Goal: Task Accomplishment & Management: Manage account settings

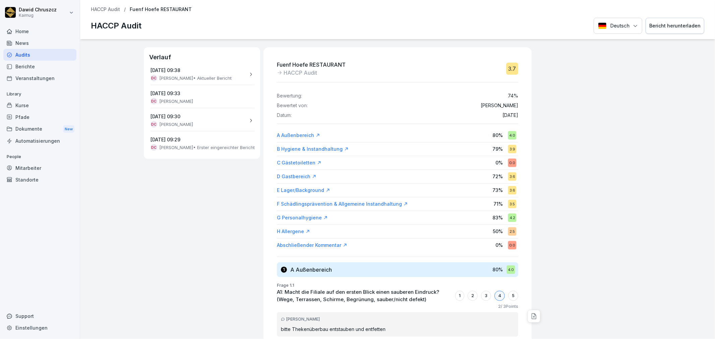
drag, startPoint x: 167, startPoint y: 210, endPoint x: 230, endPoint y: 236, distance: 68.3
drag, startPoint x: 207, startPoint y: 203, endPoint x: 197, endPoint y: 203, distance: 10.4
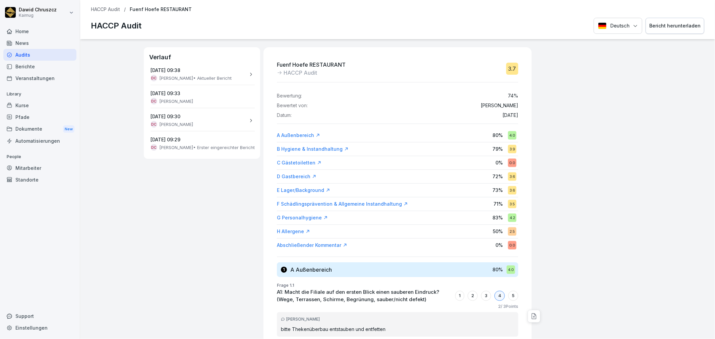
drag, startPoint x: 622, startPoint y: 119, endPoint x: 679, endPoint y: 55, distance: 86.0
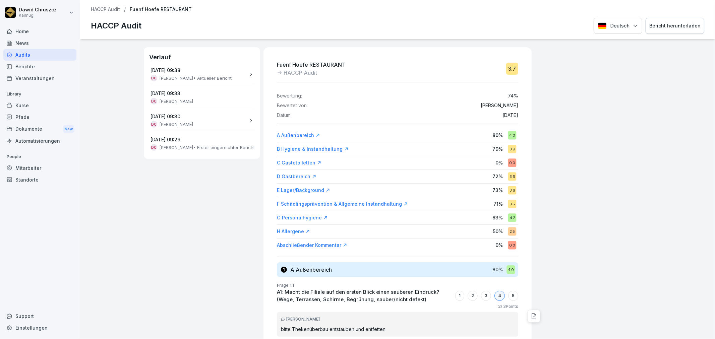
drag, startPoint x: 636, startPoint y: 173, endPoint x: 551, endPoint y: 243, distance: 109.2
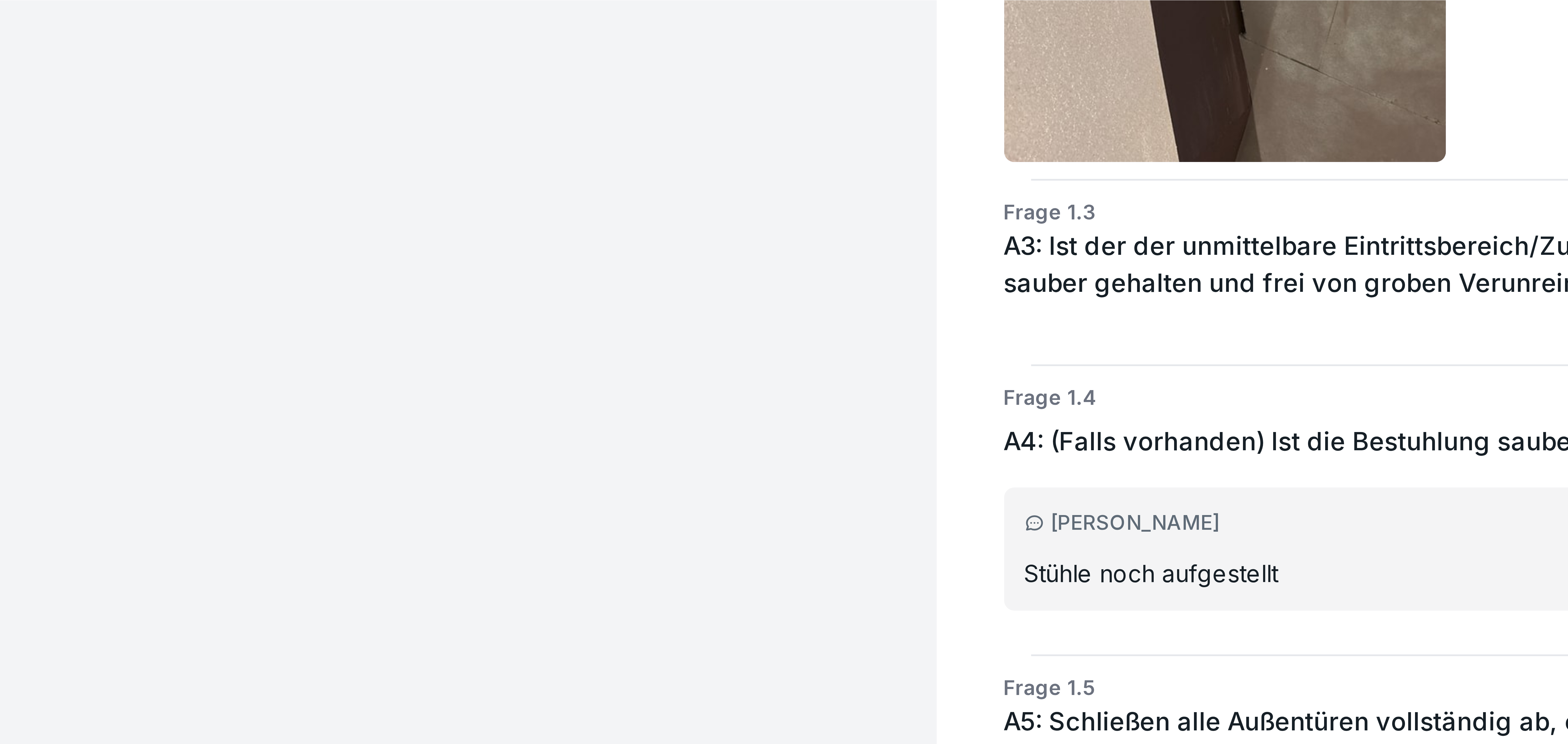
scroll to position [485, 0]
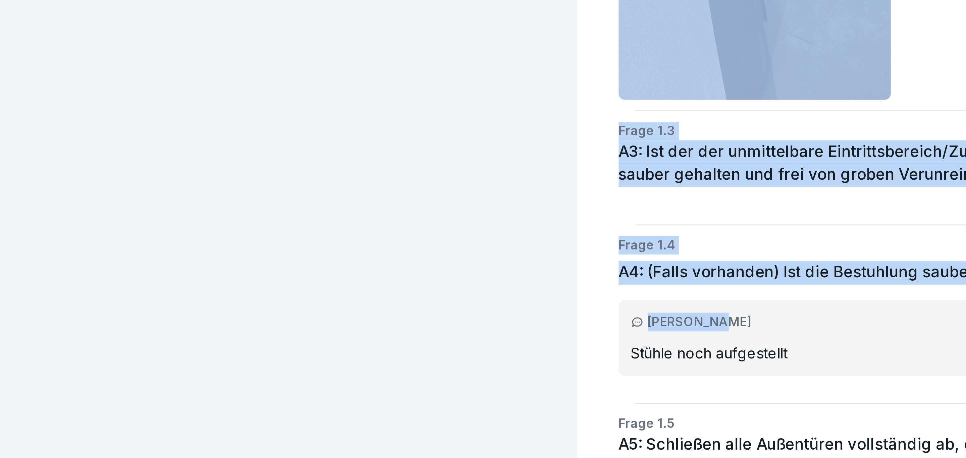
drag, startPoint x: 332, startPoint y: 250, endPoint x: 290, endPoint y: 254, distance: 41.5
click at [290, 254] on div "Verlauf 14. Oktober 2025 um 09:38 DC Dawid Chruszcz • Aktueller Bericht 14. Okt…" at bounding box center [523, 248] width 886 height 419
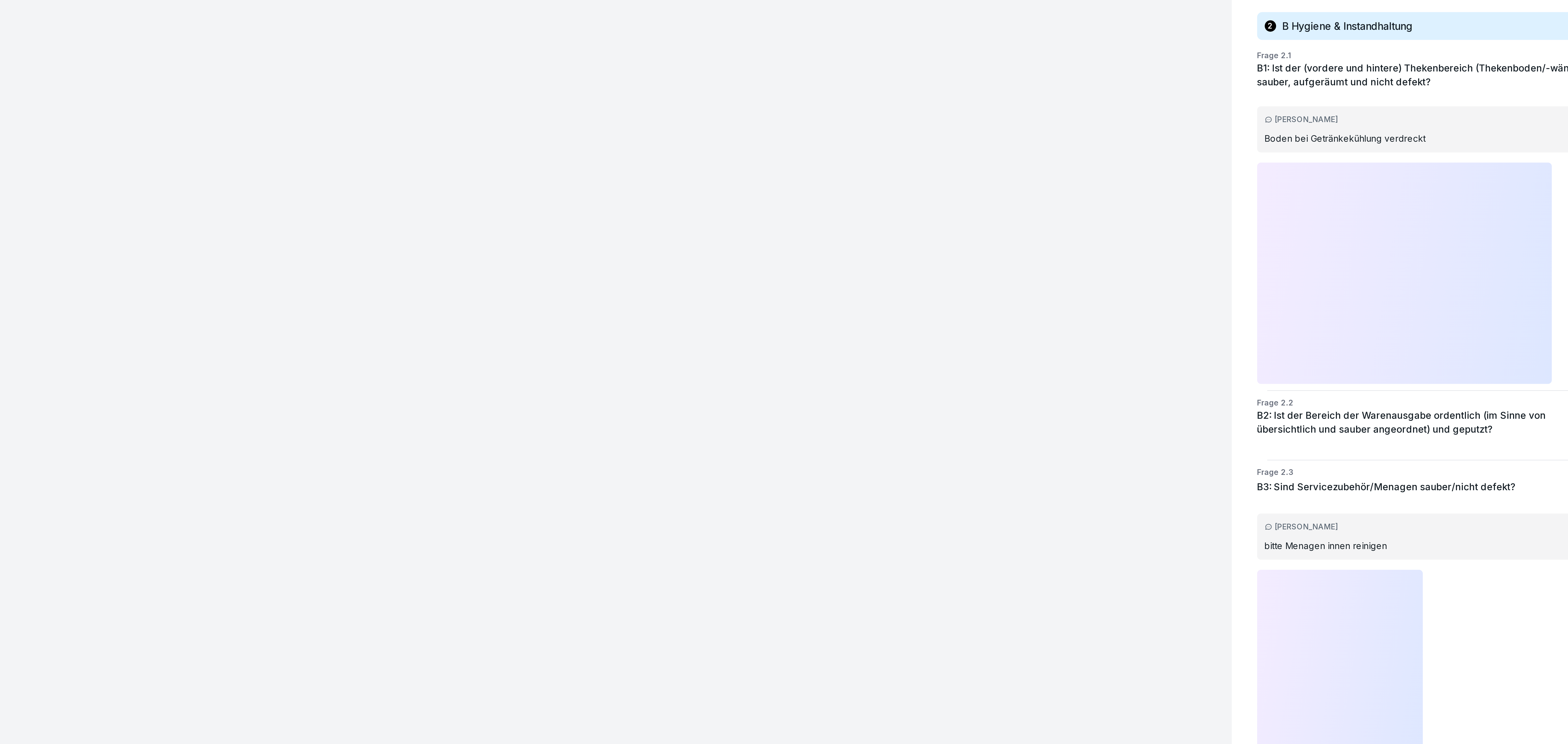
scroll to position [364, 0]
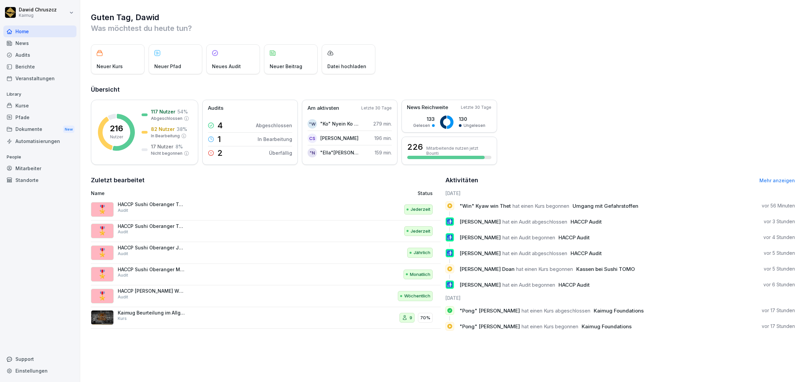
click at [39, 56] on div "Audits" at bounding box center [39, 55] width 73 height 12
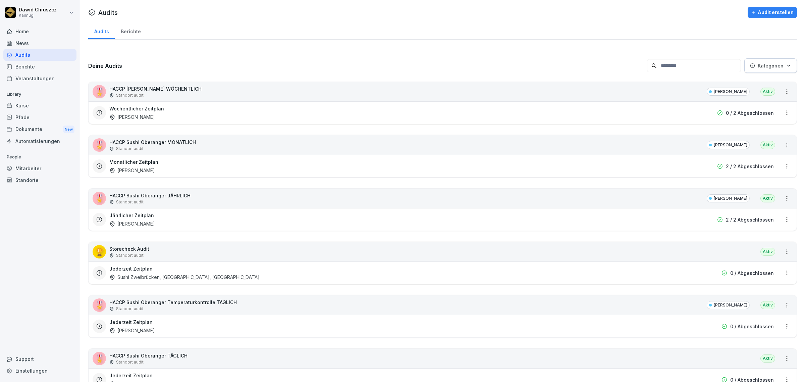
click at [123, 29] on div "Berichte" at bounding box center [131, 30] width 32 height 17
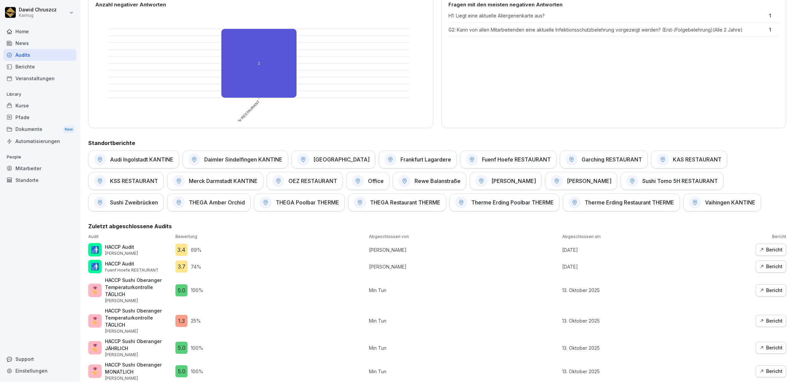
scroll to position [253, 0]
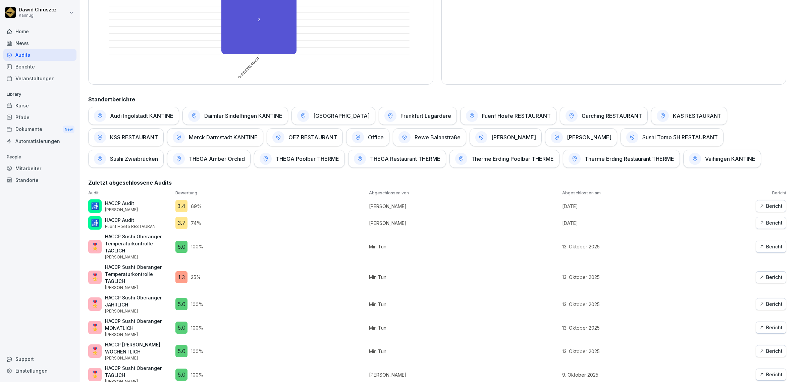
click at [768, 222] on div "Bericht" at bounding box center [770, 222] width 23 height 7
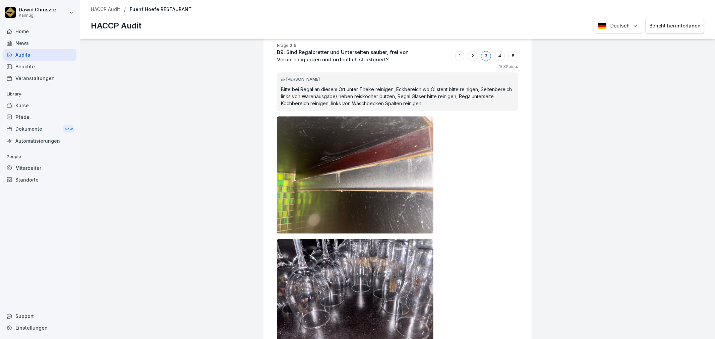
scroll to position [1674, 0]
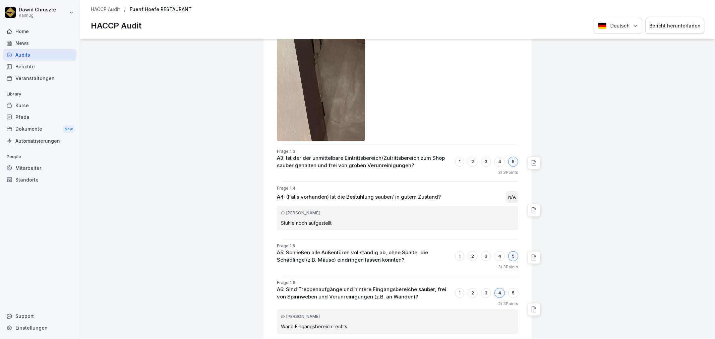
scroll to position [519, 0]
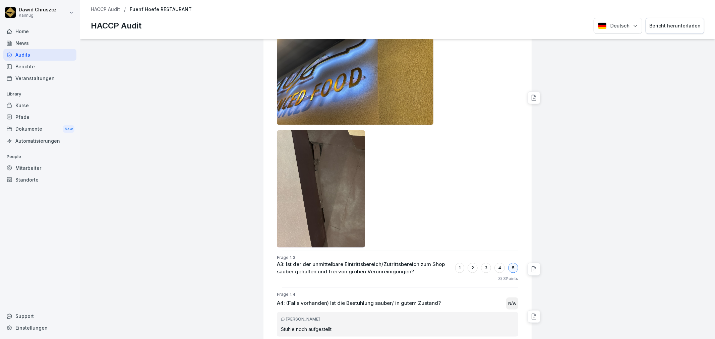
click at [23, 47] on div "News" at bounding box center [39, 43] width 73 height 12
click at [28, 55] on div "Audits" at bounding box center [39, 55] width 73 height 12
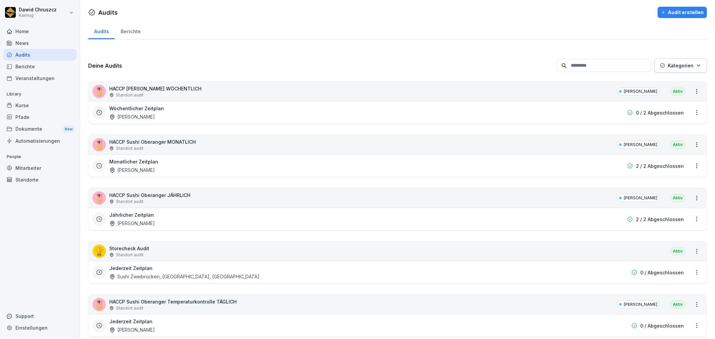
click at [133, 35] on div "Berichte" at bounding box center [131, 30] width 32 height 17
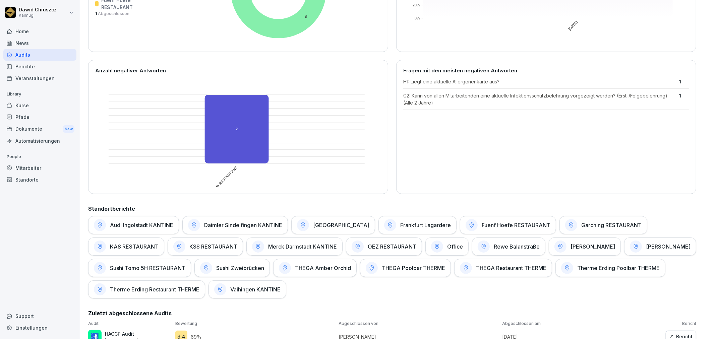
scroll to position [186, 0]
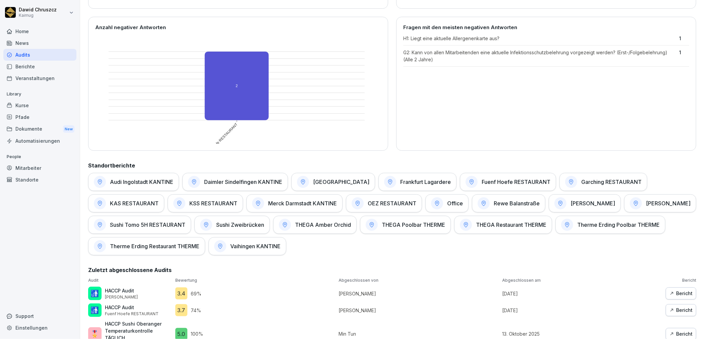
click at [652, 203] on h1 "[PERSON_NAME]" at bounding box center [668, 203] width 45 height 7
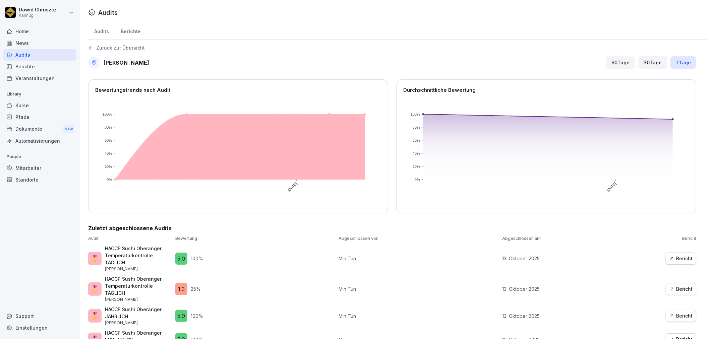
click at [41, 54] on div "Audits" at bounding box center [39, 55] width 73 height 12
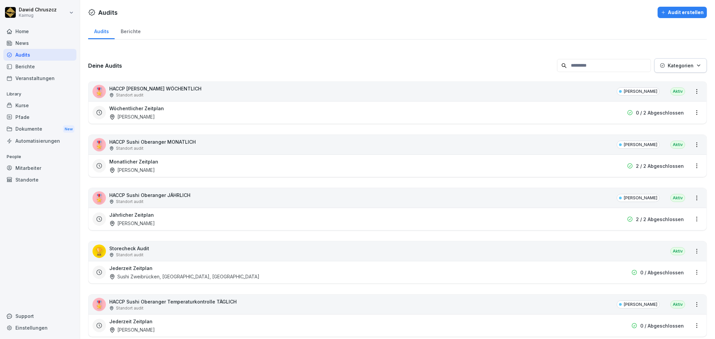
click at [122, 32] on div "Berichte" at bounding box center [131, 30] width 32 height 17
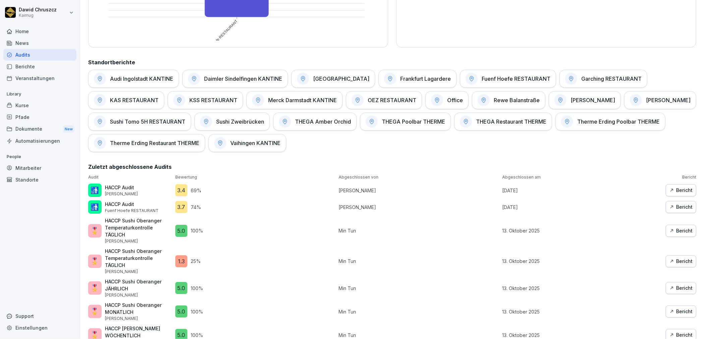
scroll to position [316, 0]
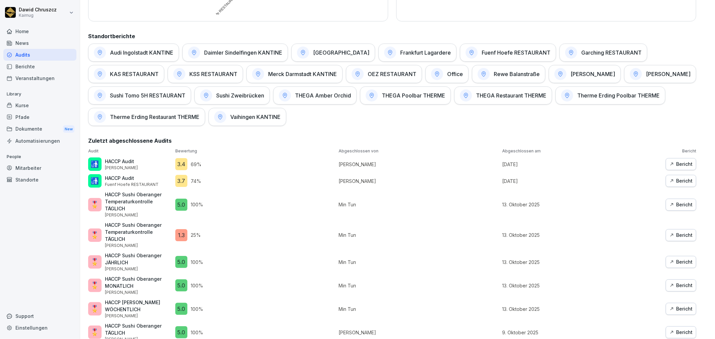
click at [674, 182] on div "Bericht" at bounding box center [681, 180] width 23 height 7
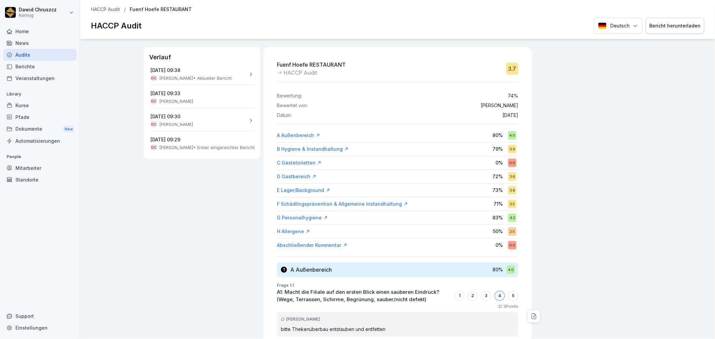
drag, startPoint x: 161, startPoint y: 223, endPoint x: 179, endPoint y: 236, distance: 21.4
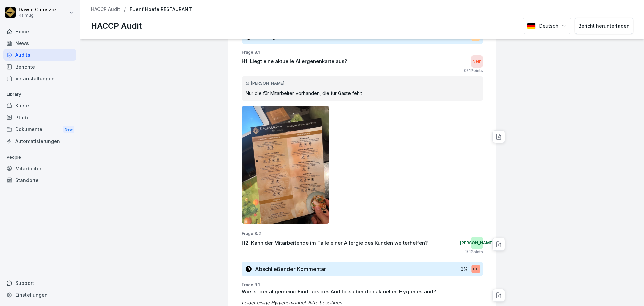
scroll to position [8058, 0]
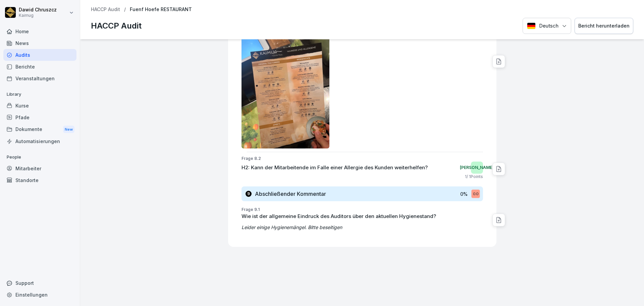
click at [605, 26] on div "Bericht herunterladen" at bounding box center [603, 25] width 51 height 7
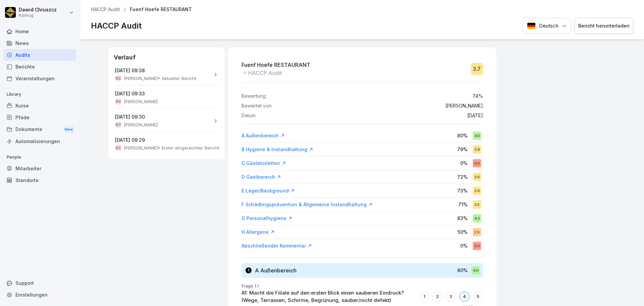
click at [101, 9] on p "HACCP Audit" at bounding box center [105, 10] width 29 height 6
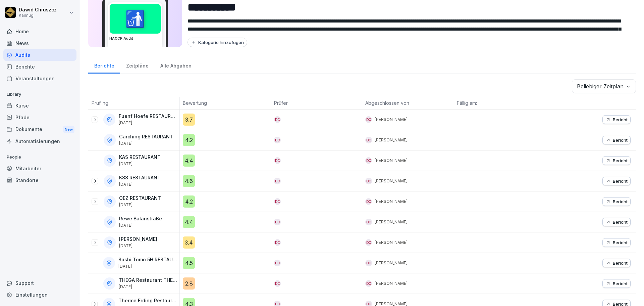
scroll to position [47, 0]
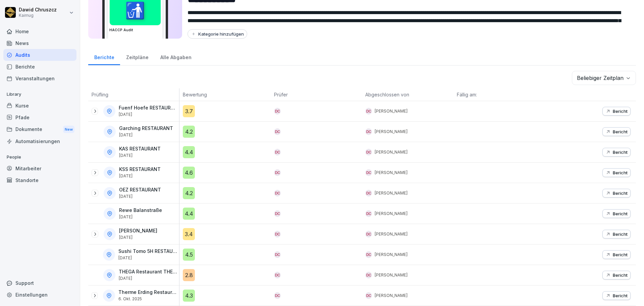
click at [614, 231] on p "Bericht" at bounding box center [620, 233] width 15 height 5
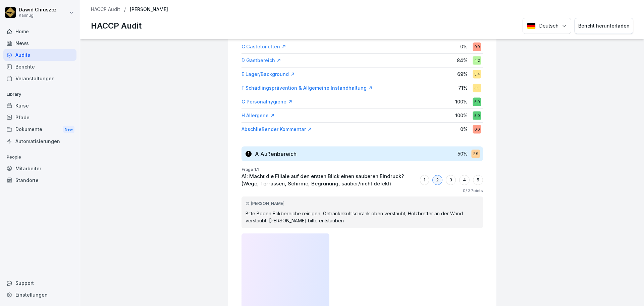
scroll to position [134, 0]
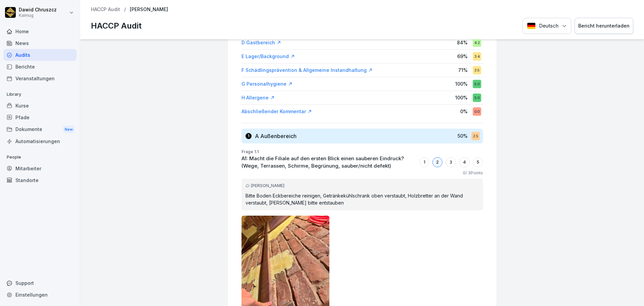
click at [590, 27] on div "Bericht herunterladen" at bounding box center [603, 25] width 51 height 7
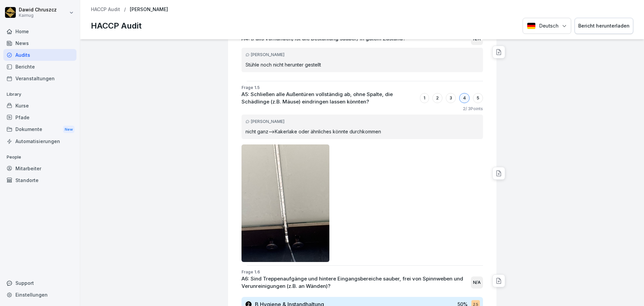
scroll to position [1040, 0]
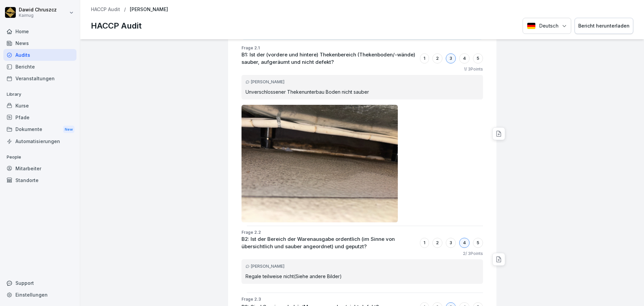
scroll to position [1292, 0]
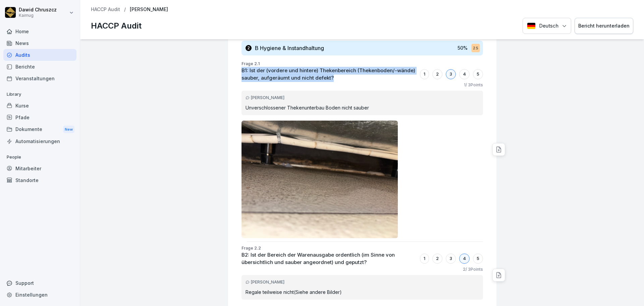
drag, startPoint x: 237, startPoint y: 68, endPoint x: 348, endPoint y: 79, distance: 111.5
click at [348, 79] on p "B1: Ist der (vordere und hintere) Thekenbereich (Thekenboden/-wände) sauber, au…" at bounding box center [328, 74] width 175 height 15
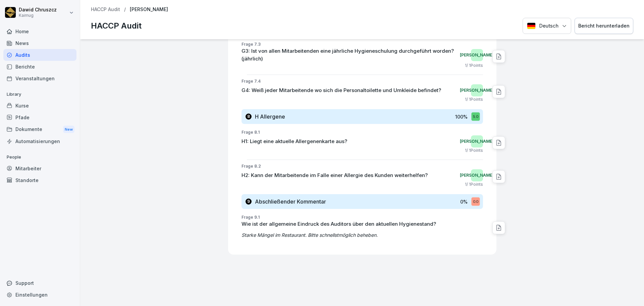
scroll to position [8339, 0]
drag, startPoint x: 604, startPoint y: 23, endPoint x: 586, endPoint y: 69, distance: 49.5
click at [604, 23] on div "Bericht herunterladen" at bounding box center [603, 25] width 51 height 7
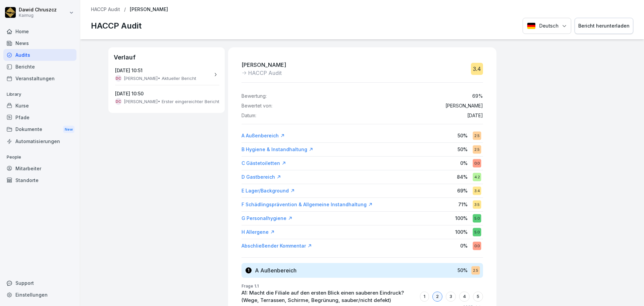
click at [31, 178] on div "Standorte" at bounding box center [39, 180] width 73 height 12
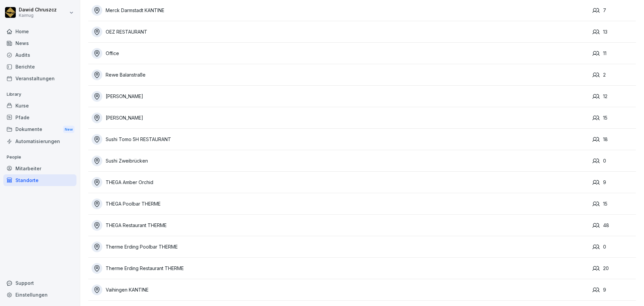
scroll to position [212, 0]
click at [181, 114] on div "Sushi Oberanger" at bounding box center [340, 117] width 497 height 11
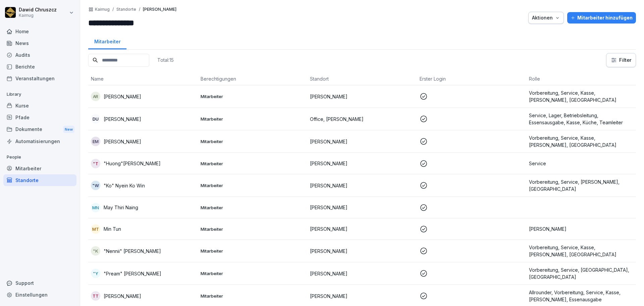
click at [29, 108] on div "Kurse" at bounding box center [39, 106] width 73 height 12
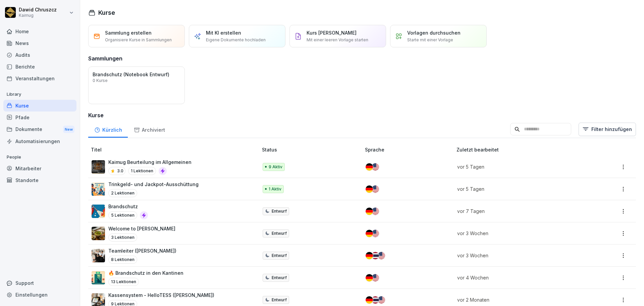
click at [519, 128] on input at bounding box center [540, 129] width 61 height 13
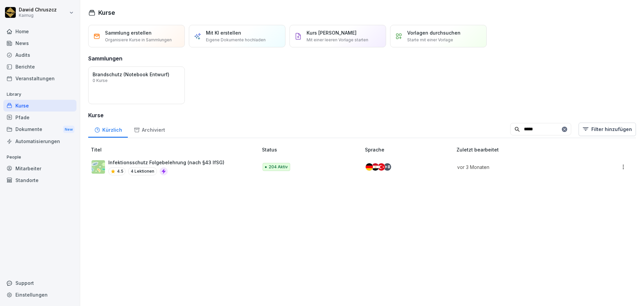
type input "*****"
click at [203, 161] on p "Infektionsschutz Folgebelehrung (nach §43 IfSG)" at bounding box center [166, 162] width 116 height 7
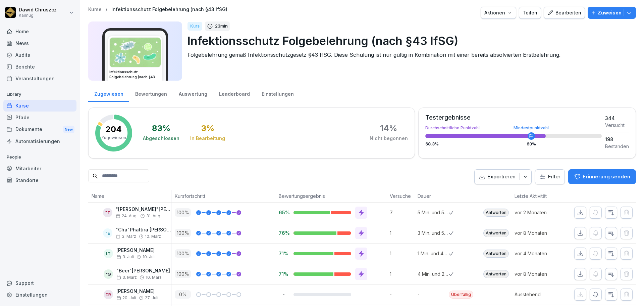
click at [132, 173] on input at bounding box center [118, 175] width 61 height 13
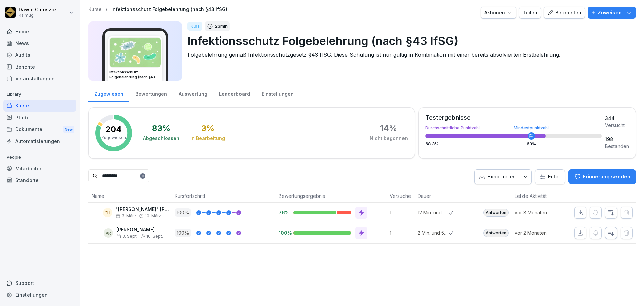
type input "*********"
click at [359, 272] on div "Kurse / Infektionsschutz Folgebelehrung (nach §43 IfSG) Aktionen Teilen Bearbei…" at bounding box center [362, 153] width 564 height 306
click at [578, 234] on icon "button" at bounding box center [580, 232] width 5 height 5
drag, startPoint x: 41, startPoint y: 104, endPoint x: 77, endPoint y: 103, distance: 36.6
click at [41, 104] on div "Kurse" at bounding box center [39, 106] width 73 height 12
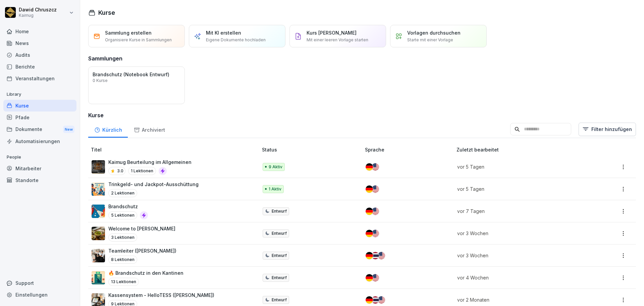
click at [525, 132] on input at bounding box center [540, 129] width 61 height 13
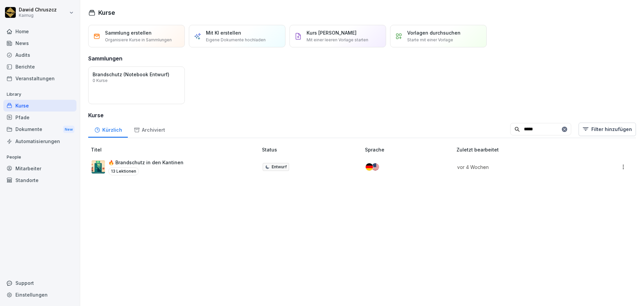
type input "******"
drag, startPoint x: 493, startPoint y: 123, endPoint x: 463, endPoint y: 114, distance: 31.8
click at [463, 114] on div "Sammlung erstellen Organisiere Kurse in Sammlungen Mit KI erstellen Eigene Doku…" at bounding box center [362, 93] width 564 height 136
type input "*****"
click at [197, 168] on div "4.5 4 Lektionen" at bounding box center [166, 171] width 116 height 8
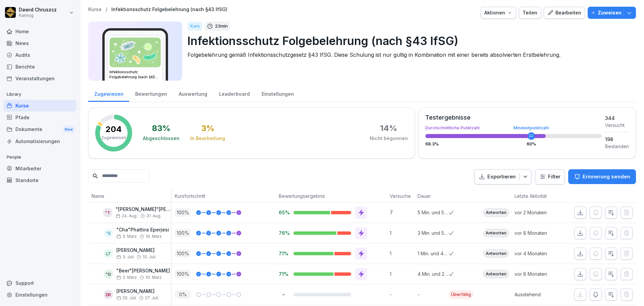
click at [117, 174] on input at bounding box center [118, 175] width 61 height 13
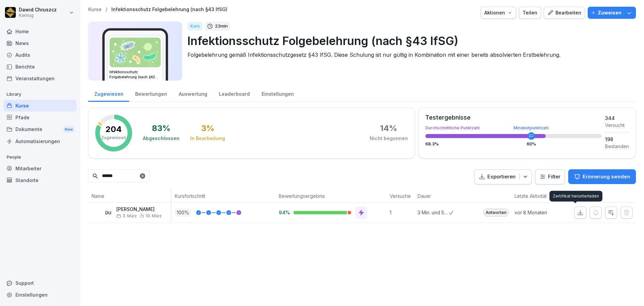
click at [575, 208] on button "button" at bounding box center [580, 212] width 12 height 12
drag, startPoint x: 83, startPoint y: 173, endPoint x: 74, endPoint y: 168, distance: 9.5
click at [73, 169] on div "[PERSON_NAME] Kaimug Home News Audits Berichte Veranstaltungen Library Kurse Pf…" at bounding box center [322, 153] width 644 height 306
click at [577, 213] on icon "button" at bounding box center [580, 212] width 7 height 7
drag, startPoint x: 121, startPoint y: 176, endPoint x: 94, endPoint y: 161, distance: 31.1
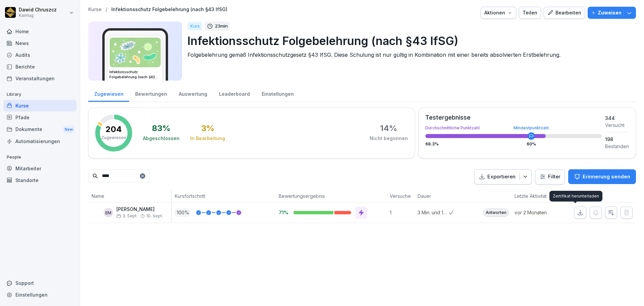
click at [93, 168] on div "Zugewiesen Bewertungen Auswertung Leaderboard Einstellungen 204 Zugewiesen 83 %…" at bounding box center [362, 154] width 548 height 138
click at [578, 213] on icon "button" at bounding box center [580, 212] width 7 height 7
drag, startPoint x: 126, startPoint y: 172, endPoint x: 40, endPoint y: 152, distance: 88.3
click at [39, 155] on div "Dawid Chruszcz Kaimug Home News Audits Berichte Veranstaltungen Library Kurse P…" at bounding box center [322, 153] width 644 height 306
click at [578, 213] on icon "button" at bounding box center [580, 212] width 5 height 5
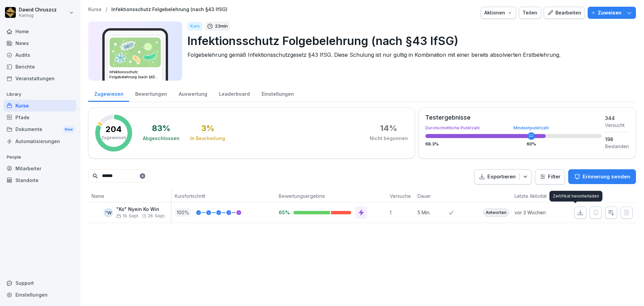
drag, startPoint x: 99, startPoint y: 172, endPoint x: 103, endPoint y: 138, distance: 34.4
click at [76, 165] on div "Dawid Chruszcz Kaimug Home News Audits Berichte Veranstaltungen Library Kurse P…" at bounding box center [322, 153] width 644 height 306
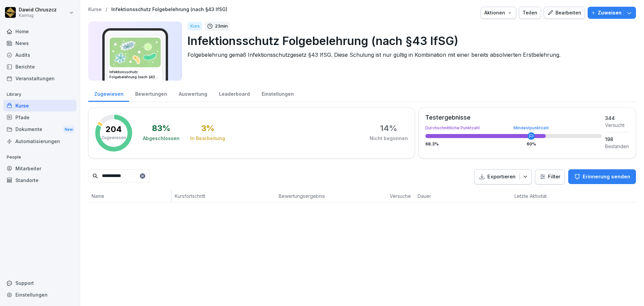
drag, startPoint x: 112, startPoint y: 174, endPoint x: 53, endPoint y: 175, distance: 59.4
click at [53, 175] on div "**********" at bounding box center [322, 153] width 644 height 306
type input "*"
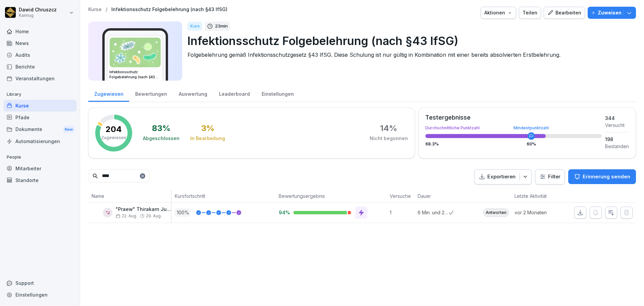
type input "****"
click at [620, 9] on div "Zuweisen" at bounding box center [612, 12] width 42 height 7
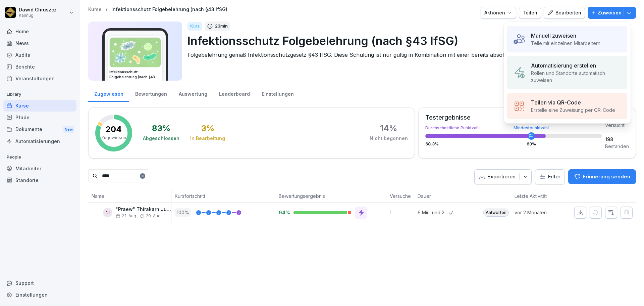
click at [599, 33] on div "Manuell zuweisen" at bounding box center [565, 36] width 69 height 8
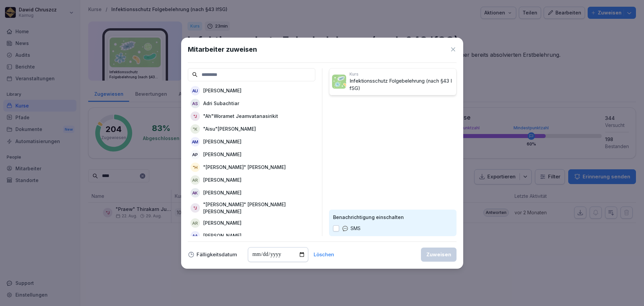
click at [232, 72] on input at bounding box center [251, 74] width 127 height 13
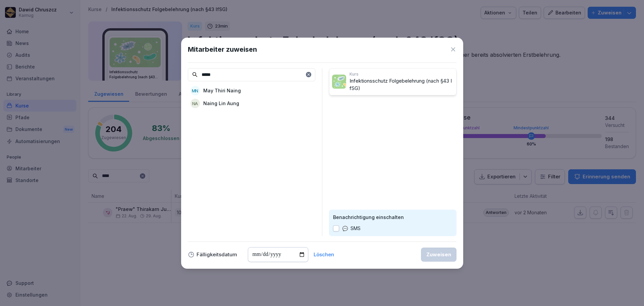
type input "*****"
click at [227, 91] on p "May Thiri Naing" at bounding box center [222, 90] width 38 height 7
click at [298, 256] on input "date" at bounding box center [278, 254] width 60 height 15
type input "**********"
click at [440, 252] on div "Zuweisen" at bounding box center [438, 254] width 25 height 7
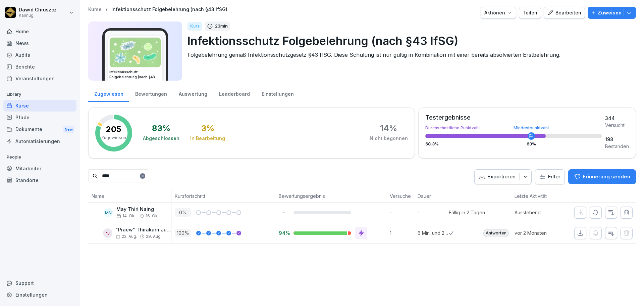
drag, startPoint x: 86, startPoint y: 173, endPoint x: 19, endPoint y: 172, distance: 67.1
click at [23, 175] on div "Dawid Chruszcz Kaimug Home News Audits Berichte Veranstaltungen Library Kurse P…" at bounding box center [322, 153] width 644 height 306
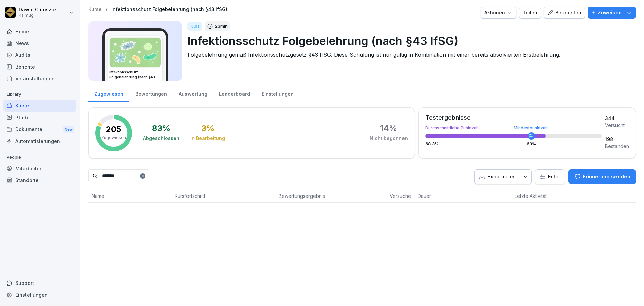
type input "*******"
click at [607, 12] on p "Zuweisen" at bounding box center [610, 12] width 24 height 7
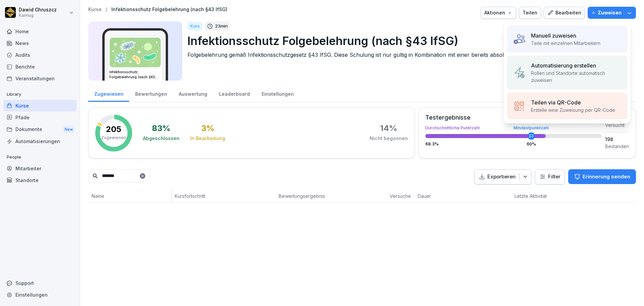
click at [596, 33] on div "Manuell zuweisen" at bounding box center [565, 36] width 69 height 8
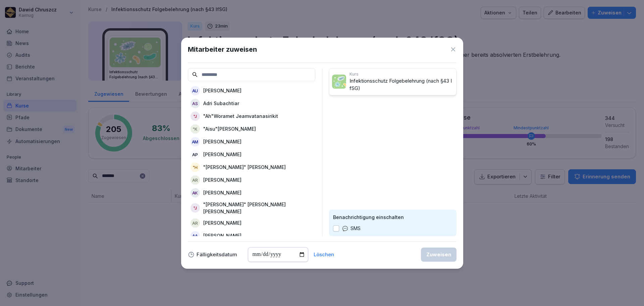
click at [263, 74] on input at bounding box center [251, 74] width 127 height 13
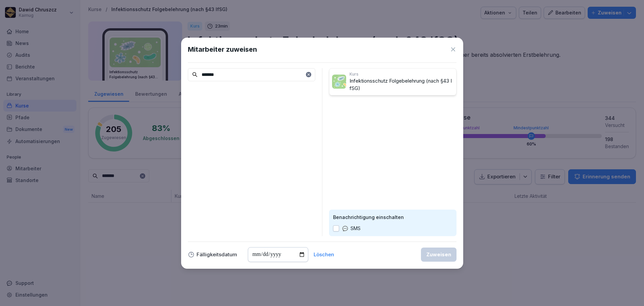
drag, startPoint x: 263, startPoint y: 74, endPoint x: 205, endPoint y: 71, distance: 58.8
click at [205, 71] on input "*******" at bounding box center [251, 74] width 127 height 13
type input "***"
drag, startPoint x: 215, startPoint y: 72, endPoint x: 175, endPoint y: 74, distance: 40.6
click at [175, 74] on body "Dawid Chruszcz Kaimug Home News Audits Berichte Veranstaltungen Library Kurse P…" at bounding box center [322, 153] width 644 height 306
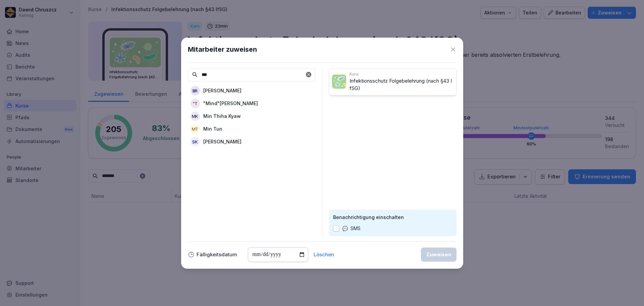
type input "***"
click at [233, 129] on div "MT Min Tun" at bounding box center [251, 129] width 127 height 12
click at [300, 253] on input "date" at bounding box center [278, 254] width 60 height 15
type input "**********"
click at [429, 255] on div "Zuweisen" at bounding box center [438, 254] width 25 height 7
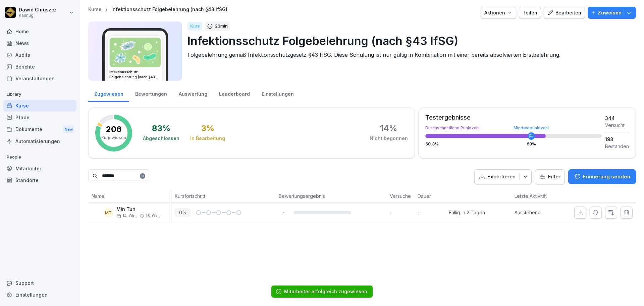
click at [595, 213] on button "button" at bounding box center [596, 212] width 12 height 12
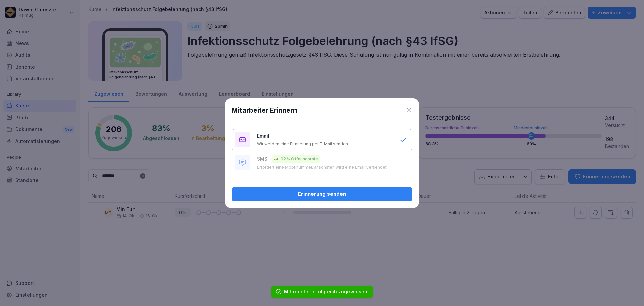
click at [336, 196] on div "Erinnerung senden" at bounding box center [322, 193] width 170 height 7
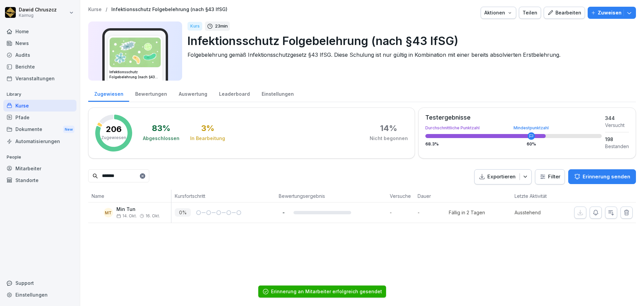
drag, startPoint x: 78, startPoint y: 169, endPoint x: 74, endPoint y: 169, distance: 4.0
click at [74, 169] on div "Dawid Chruszcz Kaimug Home News Audits Berichte Veranstaltungen Library Kurse P…" at bounding box center [322, 153] width 644 height 306
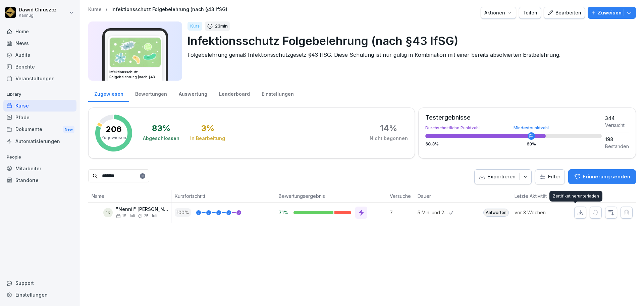
type input "*******"
click at [577, 211] on icon "button" at bounding box center [580, 212] width 7 height 7
drag, startPoint x: 102, startPoint y: 173, endPoint x: 69, endPoint y: 164, distance: 34.4
click at [67, 167] on div "Dawid Chruszcz Kaimug Home News Audits Berichte Veranstaltungen Library Kurse P…" at bounding box center [322, 153] width 644 height 306
click at [580, 213] on button "button" at bounding box center [580, 212] width 12 height 12
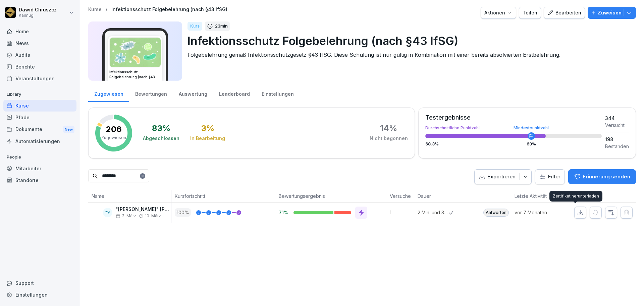
drag, startPoint x: 94, startPoint y: 172, endPoint x: 46, endPoint y: 165, distance: 48.8
click at [46, 165] on div "Dawid Chruszcz Kaimug Home News Audits Berichte Veranstaltungen Library Kurse P…" at bounding box center [322, 153] width 644 height 306
click at [577, 210] on icon "button" at bounding box center [580, 212] width 7 height 7
drag, startPoint x: 23, startPoint y: 176, endPoint x: 19, endPoint y: 176, distance: 4.0
click at [18, 176] on div "Dawid Chruszcz Kaimug Home News Audits Berichte Veranstaltungen Library Kurse P…" at bounding box center [322, 153] width 644 height 306
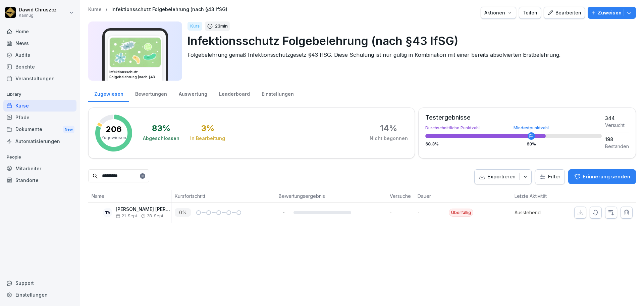
click at [592, 211] on icon "button" at bounding box center [595, 212] width 7 height 7
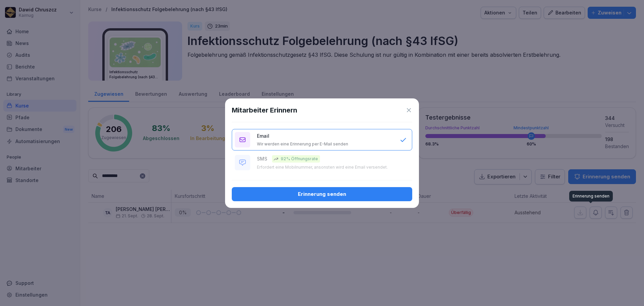
drag, startPoint x: 401, startPoint y: 191, endPoint x: 643, endPoint y: 170, distance: 242.8
click at [401, 191] on div "Erinnerung senden" at bounding box center [322, 193] width 170 height 7
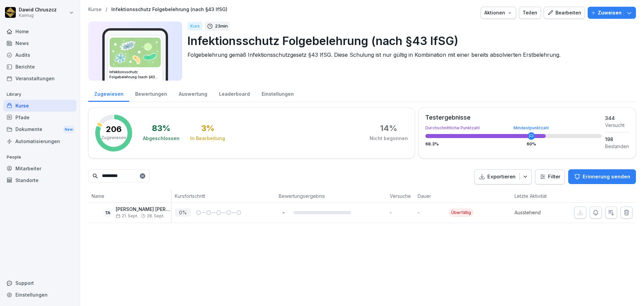
drag, startPoint x: 126, startPoint y: 175, endPoint x: 18, endPoint y: 176, distance: 108.3
click at [18, 176] on div "Dawid Chruszcz Kaimug Home News Audits Berichte Veranstaltungen Library Kurse P…" at bounding box center [322, 153] width 644 height 306
click at [592, 212] on icon "button" at bounding box center [595, 212] width 7 height 7
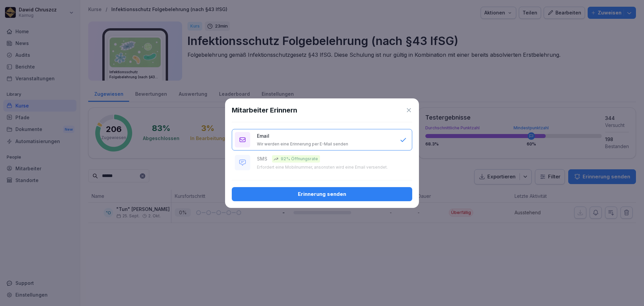
drag, startPoint x: 371, startPoint y: 191, endPoint x: 390, endPoint y: 192, distance: 18.8
click at [374, 191] on div "Erinnerung senden" at bounding box center [322, 193] width 170 height 7
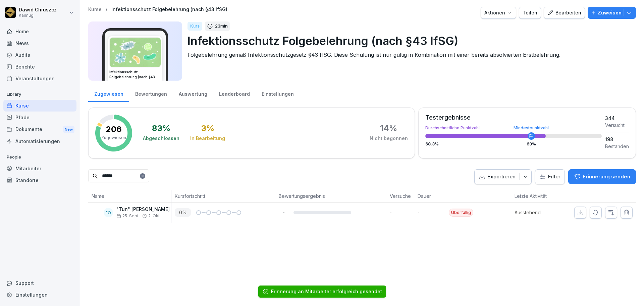
drag, startPoint x: 128, startPoint y: 176, endPoint x: 74, endPoint y: 172, distance: 54.8
click at [74, 172] on div "Dawid Chruszcz Kaimug Home News Audits Berichte Veranstaltungen Library Kurse P…" at bounding box center [322, 153] width 644 height 306
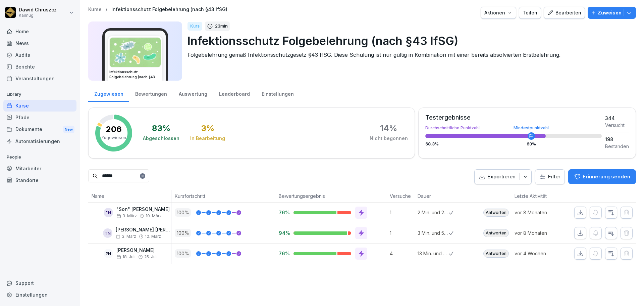
type input "******"
click at [618, 12] on div "Zuweisen" at bounding box center [612, 12] width 42 height 7
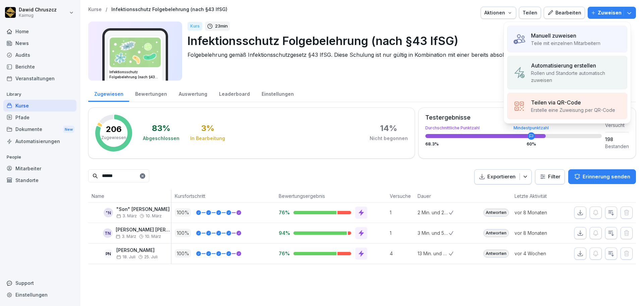
click at [594, 32] on div "Manuell zuweisen" at bounding box center [565, 36] width 69 height 8
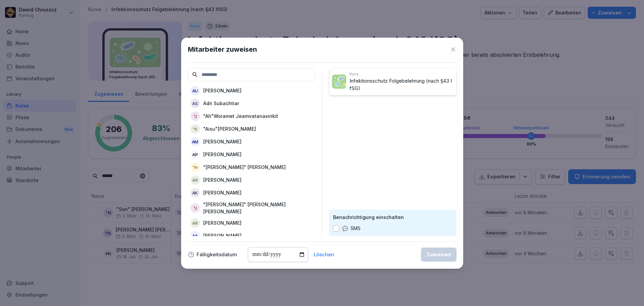
click at [257, 74] on input at bounding box center [251, 74] width 127 height 13
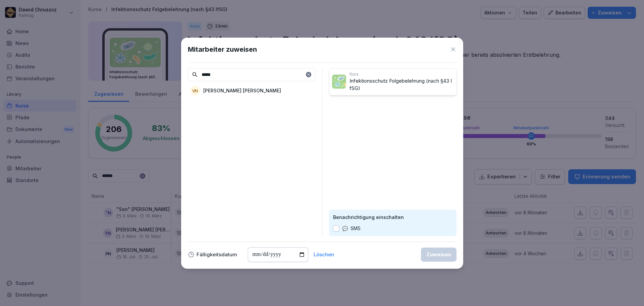
type input "*****"
click at [252, 91] on div "VN Van Dung Nguyen" at bounding box center [251, 91] width 127 height 12
click at [300, 253] on input "date" at bounding box center [278, 254] width 60 height 15
type input "**********"
click at [443, 253] on div "Zuweisen" at bounding box center [438, 254] width 25 height 7
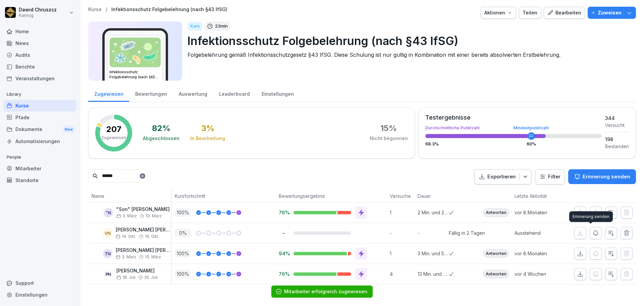
click at [593, 234] on icon "button" at bounding box center [595, 232] width 5 height 5
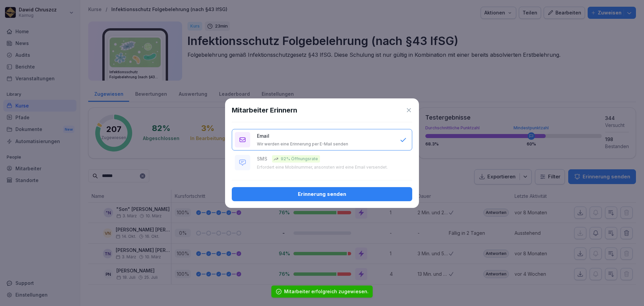
click at [370, 195] on div "Erinnerung senden" at bounding box center [322, 193] width 170 height 7
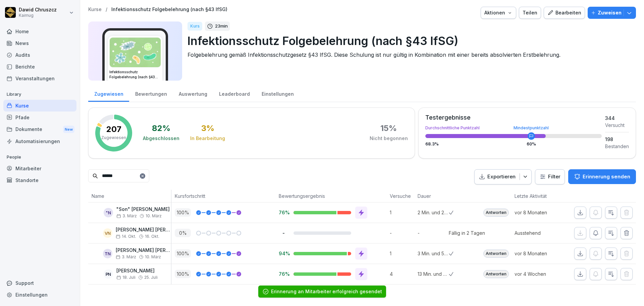
drag, startPoint x: 70, startPoint y: 175, endPoint x: 75, endPoint y: 167, distance: 10.1
click at [71, 170] on div "Dawid Chruszcz Kaimug Home News Audits Berichte Veranstaltungen Library Kurse P…" at bounding box center [322, 153] width 644 height 306
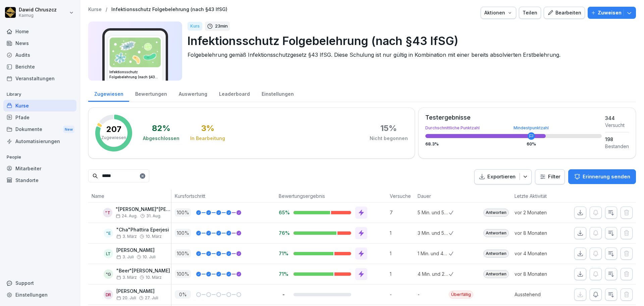
type input "******"
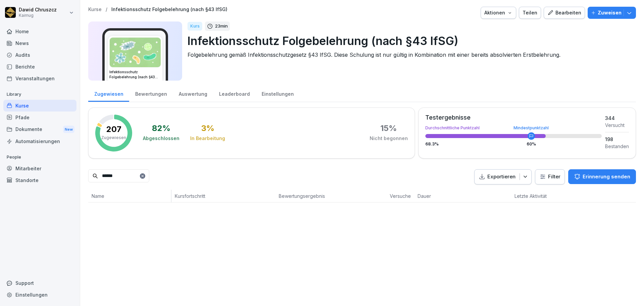
drag, startPoint x: 89, startPoint y: 172, endPoint x: 70, endPoint y: 172, distance: 19.5
click at [70, 172] on div "Dawid Chruszcz Kaimug Home News Audits Berichte Veranstaltungen Library Kurse P…" at bounding box center [322, 153] width 644 height 306
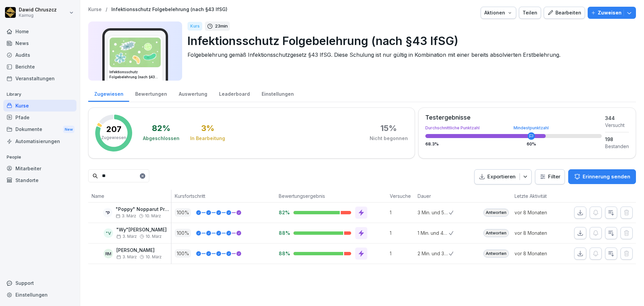
type input "*"
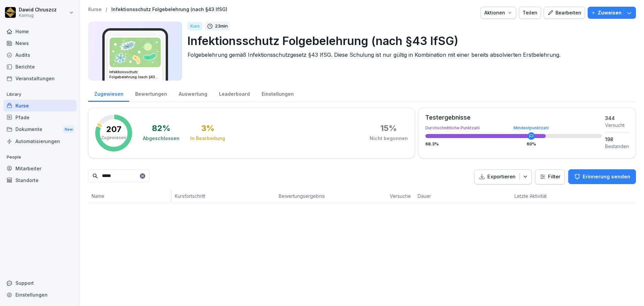
type input "*****"
click at [598, 16] on p "Zuweisen" at bounding box center [610, 12] width 24 height 7
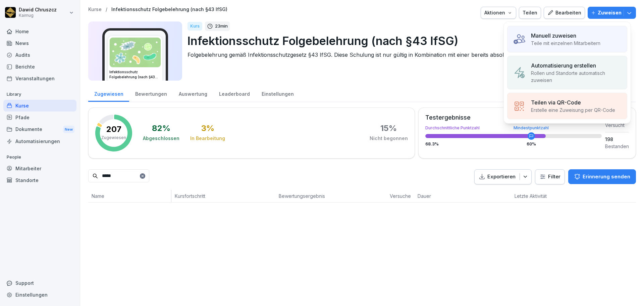
click at [584, 30] on div "Manuell zuweisen Teile mit einzelnen Mitarbeitern" at bounding box center [567, 39] width 120 height 26
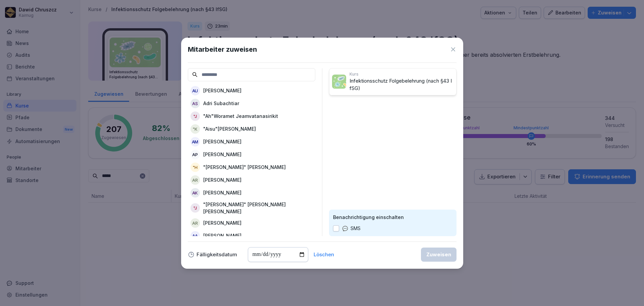
click at [238, 69] on input at bounding box center [251, 74] width 127 height 13
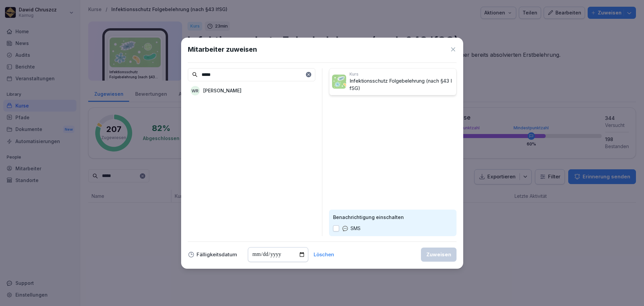
type input "*****"
click at [231, 87] on div "WR Wilma Ruth" at bounding box center [251, 91] width 127 height 12
click at [299, 252] on input "date" at bounding box center [278, 254] width 60 height 15
type input "**********"
click at [441, 253] on div "Zuweisen" at bounding box center [438, 254] width 25 height 7
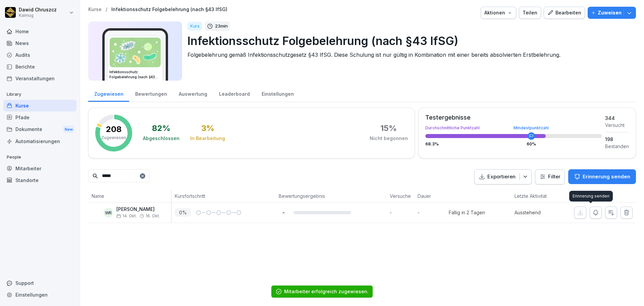
click at [592, 213] on icon "button" at bounding box center [595, 212] width 7 height 7
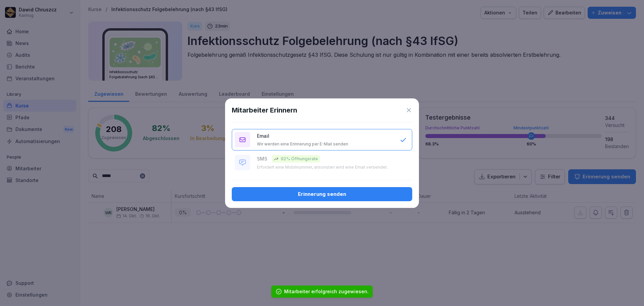
click at [345, 193] on div "Erinnerung senden" at bounding box center [322, 193] width 170 height 7
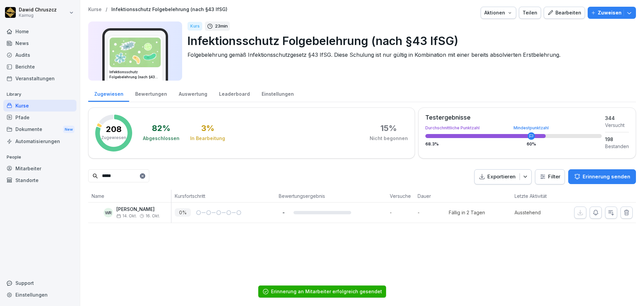
drag, startPoint x: 106, startPoint y: 174, endPoint x: 78, endPoint y: 165, distance: 29.7
click at [78, 165] on div "Dawid Chruszcz Kaimug Home News Audits Berichte Veranstaltungen Library Kurse P…" at bounding box center [322, 153] width 644 height 306
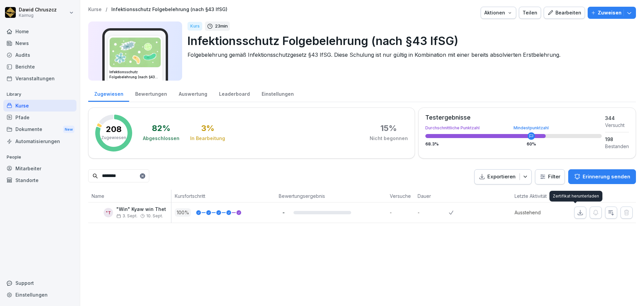
type input "********"
click at [577, 215] on icon "button" at bounding box center [580, 212] width 7 height 7
click at [463, 272] on div "Kurse / Infektionsschutz Folgebelehrung (nach §43 IfSG) Aktionen Teilen Bearbei…" at bounding box center [362, 153] width 564 height 306
click at [38, 108] on div "Kurse" at bounding box center [39, 106] width 73 height 12
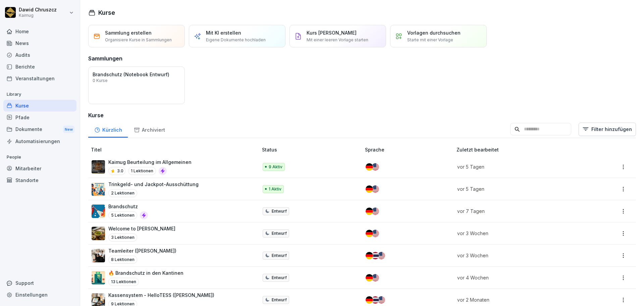
click at [539, 131] on input at bounding box center [540, 129] width 61 height 13
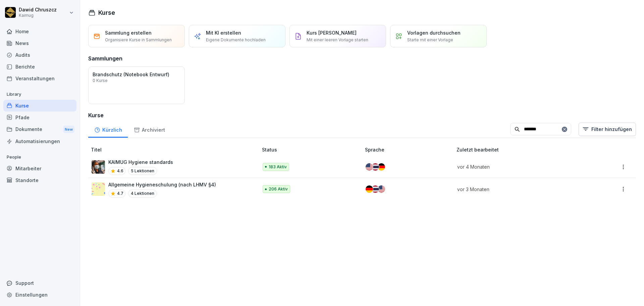
type input "*******"
click at [189, 187] on p "Allgemeine Hygieneschulung (nach LHMV §4)" at bounding box center [162, 184] width 108 height 7
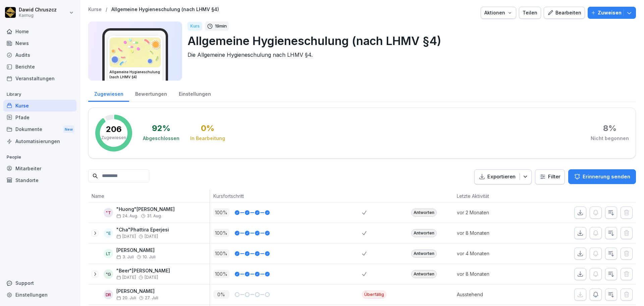
click at [135, 175] on input at bounding box center [118, 175] width 61 height 13
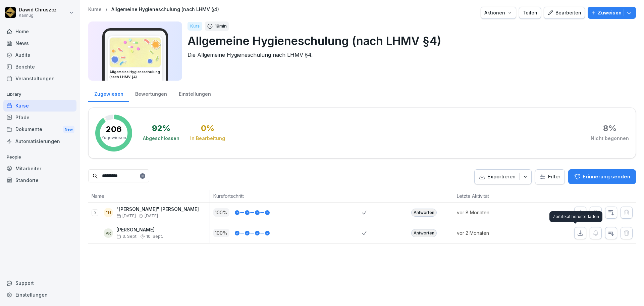
type input "*********"
click at [578, 233] on icon "button" at bounding box center [580, 232] width 5 height 5
drag, startPoint x: 160, startPoint y: 175, endPoint x: 186, endPoint y: 239, distance: 68.9
click at [144, 175] on icon at bounding box center [142, 175] width 2 height 2
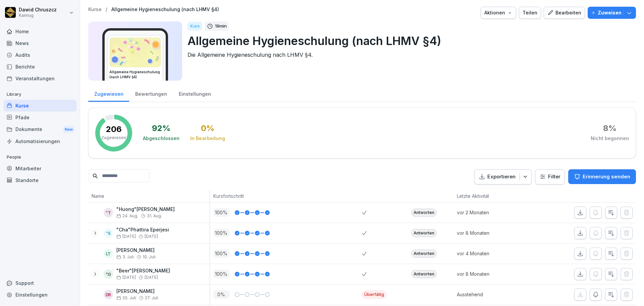
click at [132, 178] on input at bounding box center [118, 175] width 61 height 13
click at [118, 175] on input at bounding box center [118, 175] width 61 height 13
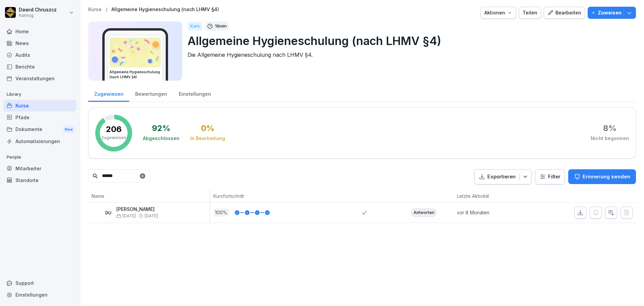
click at [577, 210] on icon "button" at bounding box center [580, 212] width 7 height 7
drag, startPoint x: 126, startPoint y: 175, endPoint x: 9, endPoint y: 167, distance: 117.7
click at [9, 167] on div "Dawid Chruszcz Kaimug Home News Audits Berichte Veranstaltungen Library Kurse P…" at bounding box center [322, 153] width 644 height 306
type input "****"
click at [577, 214] on icon "button" at bounding box center [580, 212] width 7 height 7
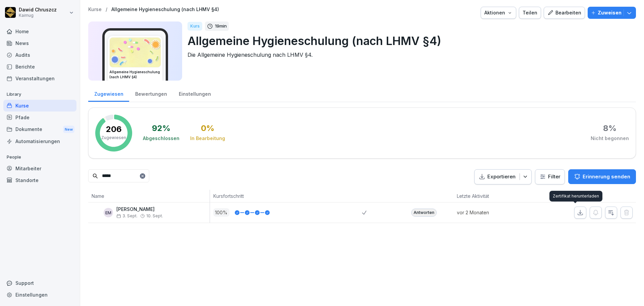
drag, startPoint x: 109, startPoint y: 169, endPoint x: 93, endPoint y: 161, distance: 17.7
click at [91, 164] on div "Zugewiesen Bewertungen Einstellungen 206 Zugewiesen 92 % Abgeschlossen 0 % In B…" at bounding box center [362, 154] width 548 height 138
click at [577, 215] on icon "button" at bounding box center [580, 212] width 7 height 7
drag, startPoint x: 74, startPoint y: 175, endPoint x: 45, endPoint y: 173, distance: 29.3
click at [43, 174] on div "Dawid Chruszcz Kaimug Home News Audits Berichte Veranstaltungen Library Kurse P…" at bounding box center [322, 153] width 644 height 306
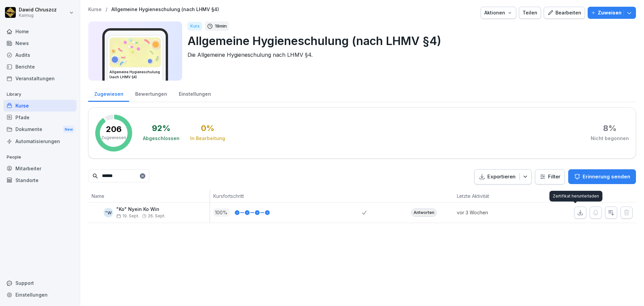
drag, startPoint x: 577, startPoint y: 211, endPoint x: 636, endPoint y: 206, distance: 58.9
click at [578, 211] on icon "button" at bounding box center [580, 212] width 7 height 7
drag, startPoint x: 129, startPoint y: 173, endPoint x: 51, endPoint y: 176, distance: 77.9
click at [51, 176] on div "Dawid Chruszcz Kaimug Home News Audits Berichte Veranstaltungen Library Kurse P…" at bounding box center [322, 153] width 644 height 306
type input "*****"
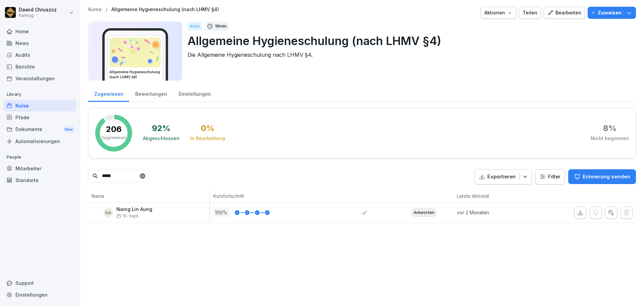
drag, startPoint x: 117, startPoint y: 173, endPoint x: 67, endPoint y: 169, distance: 50.1
click at [66, 171] on div "Dawid Chruszcz Kaimug Home News Audits Berichte Veranstaltungen Library Kurse P…" at bounding box center [322, 153] width 644 height 306
type input "*"
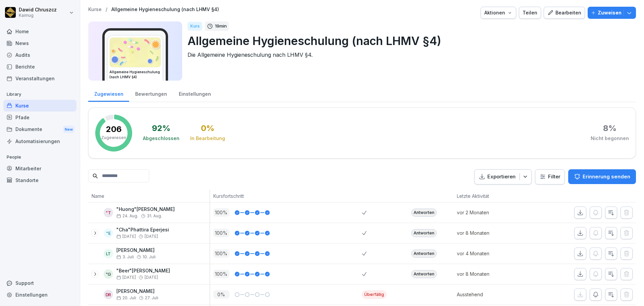
click at [607, 17] on button "Zuweisen" at bounding box center [612, 13] width 48 height 12
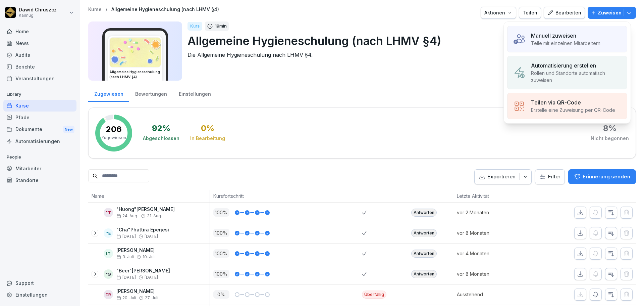
click at [579, 35] on div "Manuell zuweisen" at bounding box center [565, 36] width 69 height 8
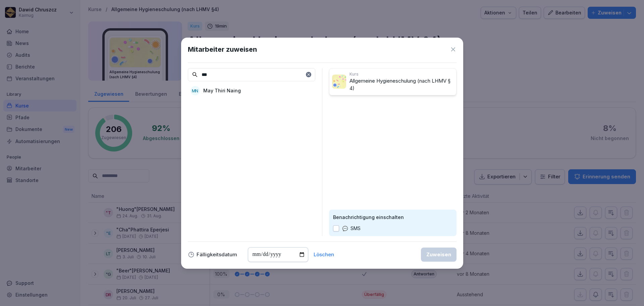
type input "***"
click at [231, 92] on p "May Thiri Naing" at bounding box center [222, 90] width 38 height 7
click at [301, 252] on input "date" at bounding box center [278, 254] width 60 height 15
type input "**********"
click at [443, 252] on div "Zuweisen" at bounding box center [438, 254] width 25 height 7
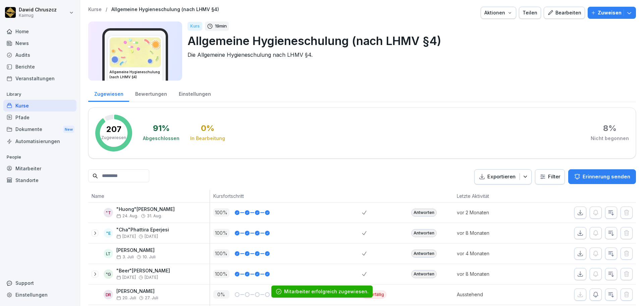
scroll to position [67, 0]
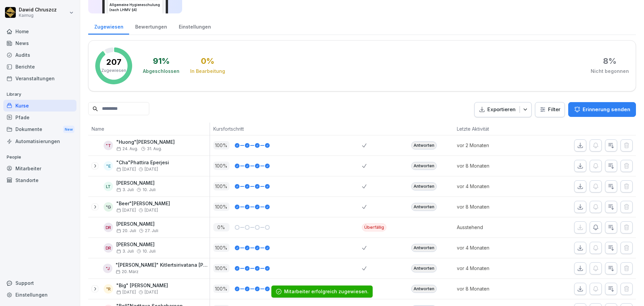
click at [131, 110] on input at bounding box center [118, 108] width 61 height 13
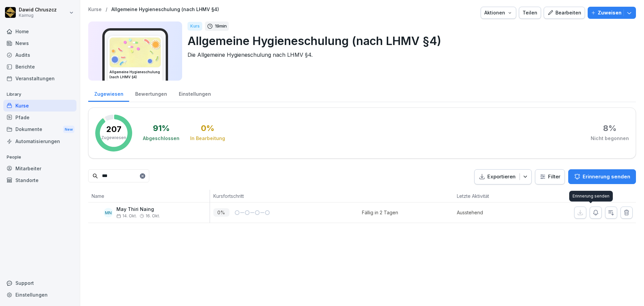
type input "***"
click at [592, 215] on icon "button" at bounding box center [595, 212] width 7 height 7
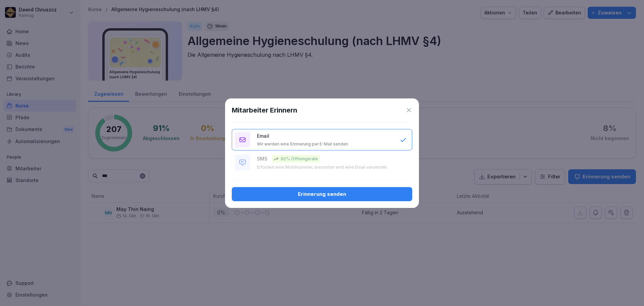
click at [336, 198] on button "Erinnerung senden" at bounding box center [322, 194] width 180 height 14
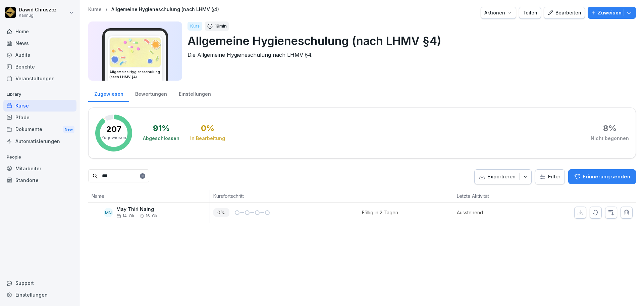
drag, startPoint x: 124, startPoint y: 174, endPoint x: 90, endPoint y: 161, distance: 37.3
click at [86, 162] on div "Kurse / Allgemeine Hygieneschulung (nach LHMV §4) Aktionen Teilen Bearbeiten Zu…" at bounding box center [362, 114] width 564 height 229
type input "***"
click at [610, 12] on p "Zuweisen" at bounding box center [610, 12] width 24 height 7
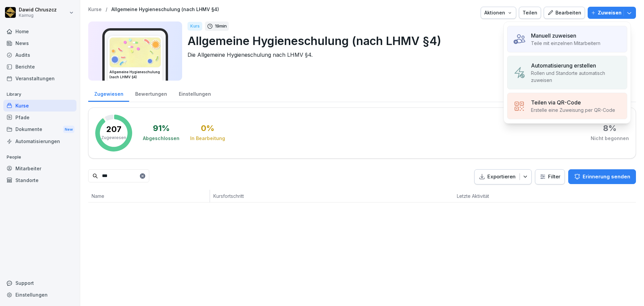
click at [593, 33] on div "Manuell zuweisen" at bounding box center [565, 36] width 69 height 8
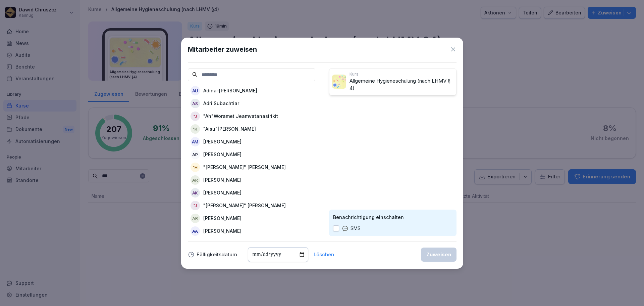
click at [236, 75] on input at bounding box center [251, 74] width 127 height 13
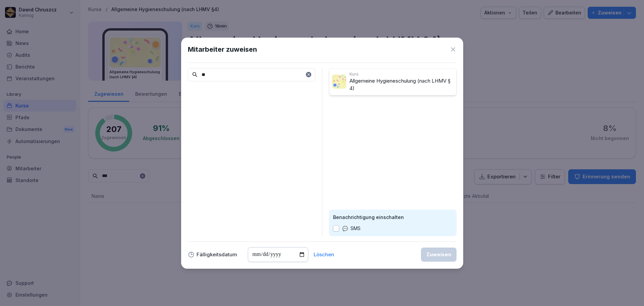
type input "*"
type input "***"
click at [239, 128] on div "MT Min Tun" at bounding box center [251, 129] width 127 height 12
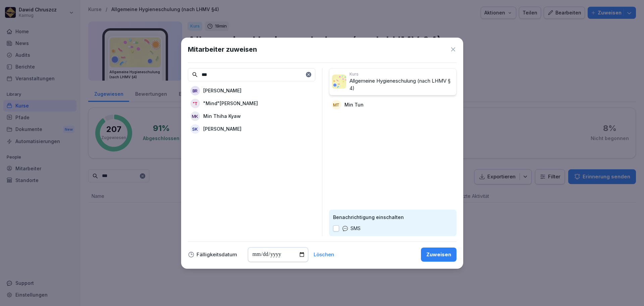
drag, startPoint x: 300, startPoint y: 253, endPoint x: 310, endPoint y: 253, distance: 10.1
click at [300, 253] on input "date" at bounding box center [278, 254] width 60 height 15
type input "**********"
click at [443, 255] on div "Zuweisen" at bounding box center [438, 254] width 25 height 7
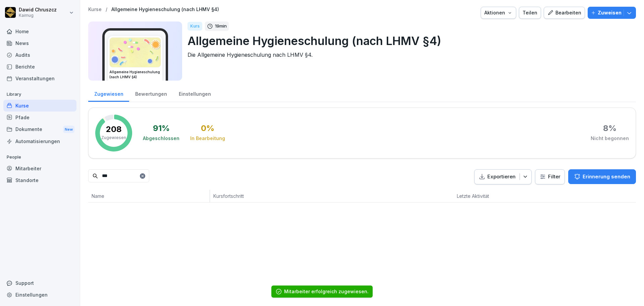
click at [129, 178] on input "***" at bounding box center [118, 175] width 61 height 13
drag, startPoint x: 129, startPoint y: 174, endPoint x: 70, endPoint y: 162, distance: 59.7
click at [62, 174] on div "Dawid Chruszcz Kaimug Home News Audits Berichte Veranstaltungen Library Kurse P…" at bounding box center [322, 153] width 644 height 306
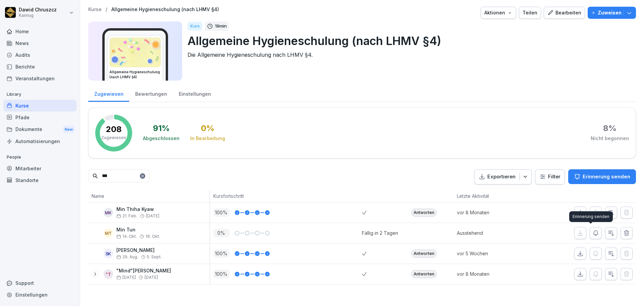
click at [593, 233] on icon "button" at bounding box center [595, 232] width 7 height 7
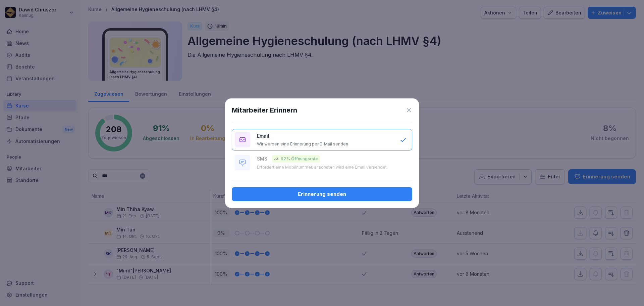
click at [349, 186] on div "Mitarbeiter Erinnern Email Wir werden eine Erinnerung per E-Mail senden SMS 92%…" at bounding box center [322, 152] width 194 height 109
click at [339, 194] on div "Erinnerung senden" at bounding box center [322, 193] width 170 height 7
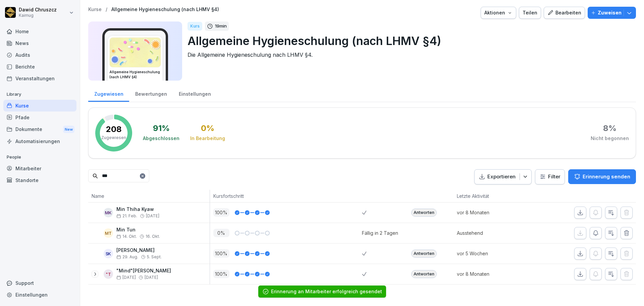
drag, startPoint x: 113, startPoint y: 174, endPoint x: 57, endPoint y: 173, distance: 55.7
click at [57, 174] on div "Dawid Chruszcz Kaimug Home News Audits Berichte Veranstaltungen Library Kurse P…" at bounding box center [322, 153] width 644 height 306
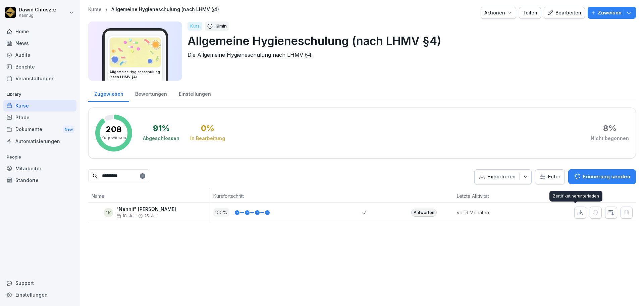
type input "*********"
click at [577, 213] on icon "button" at bounding box center [580, 212] width 7 height 7
drag, startPoint x: 161, startPoint y: 174, endPoint x: 112, endPoint y: 181, distance: 48.7
click at [145, 174] on icon at bounding box center [143, 176] width 4 height 4
click at [110, 179] on input at bounding box center [118, 175] width 61 height 13
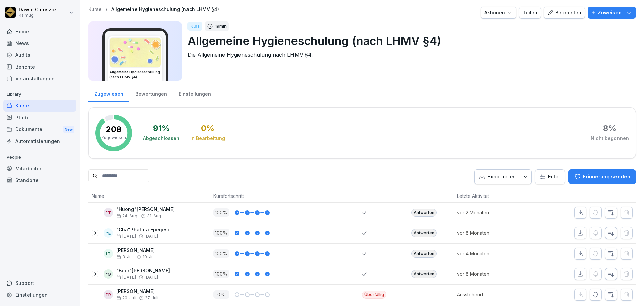
drag, startPoint x: 105, startPoint y: 178, endPoint x: 108, endPoint y: 176, distance: 3.6
click at [108, 177] on input at bounding box center [118, 175] width 61 height 13
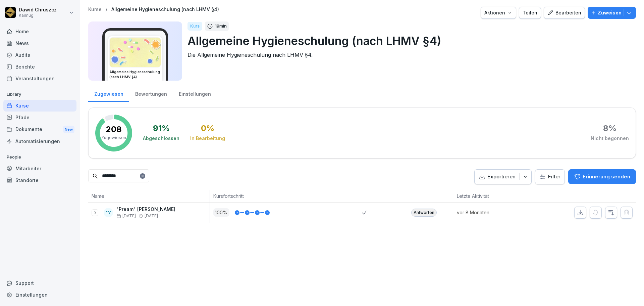
type input "********"
drag, startPoint x: 576, startPoint y: 213, endPoint x: 368, endPoint y: 204, distance: 208.5
click at [577, 212] on icon "button" at bounding box center [580, 212] width 7 height 7
click at [144, 176] on icon at bounding box center [142, 175] width 2 height 2
click at [138, 176] on input at bounding box center [118, 175] width 61 height 13
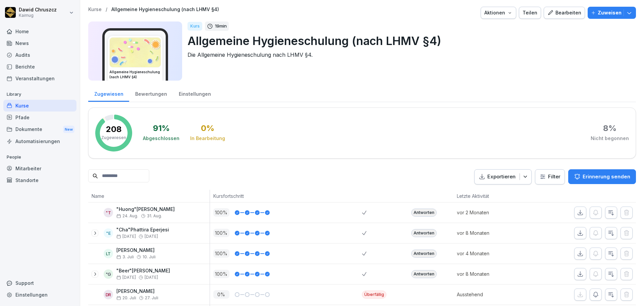
click at [108, 175] on input at bounding box center [118, 175] width 61 height 13
click at [108, 175] on input "*" at bounding box center [118, 175] width 61 height 13
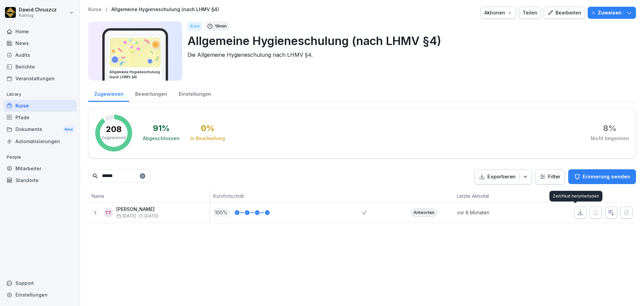
type input "******"
click at [578, 213] on icon "button" at bounding box center [580, 212] width 5 height 5
drag, startPoint x: 158, startPoint y: 176, endPoint x: 148, endPoint y: 175, distance: 10.5
click at [145, 175] on icon at bounding box center [143, 176] width 4 height 4
click at [142, 175] on input at bounding box center [118, 175] width 61 height 13
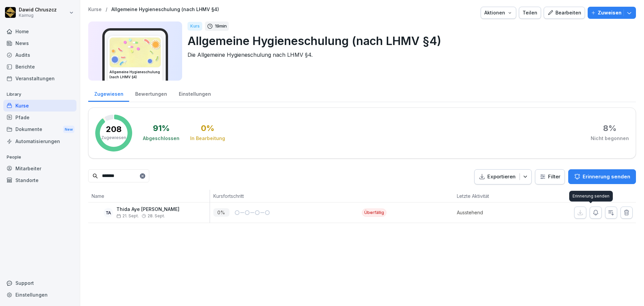
type input "*******"
click at [592, 213] on icon "button" at bounding box center [595, 212] width 7 height 7
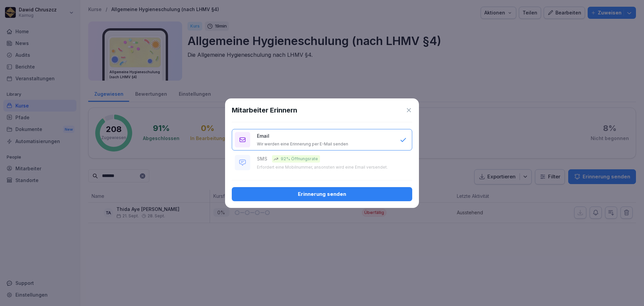
drag, startPoint x: 356, startPoint y: 193, endPoint x: 624, endPoint y: 195, distance: 268.3
click at [357, 192] on div "Erinnerung senden" at bounding box center [322, 193] width 170 height 7
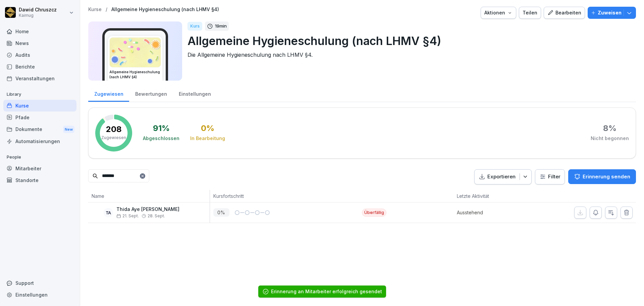
drag, startPoint x: 121, startPoint y: 177, endPoint x: 17, endPoint y: 177, distance: 104.3
click at [17, 177] on div "Dawid Chruszcz Kaimug Home News Audits Berichte Veranstaltungen Library Kurse P…" at bounding box center [322, 153] width 644 height 306
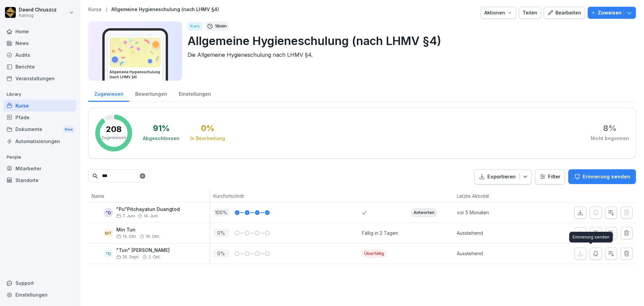
click at [592, 254] on icon "button" at bounding box center [595, 253] width 7 height 7
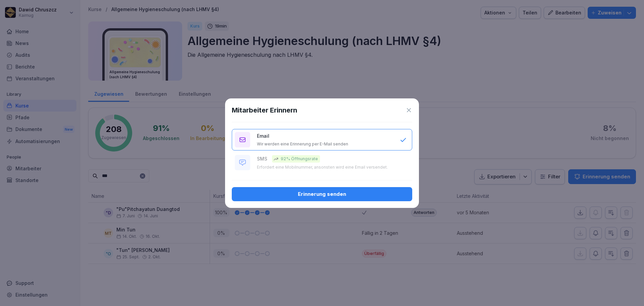
click at [346, 196] on div "Erinnerung senden" at bounding box center [322, 193] width 170 height 7
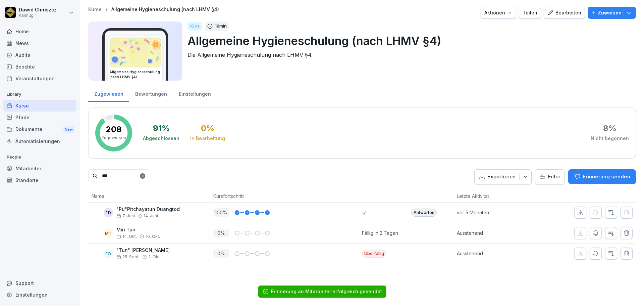
drag, startPoint x: 108, startPoint y: 176, endPoint x: 97, endPoint y: 165, distance: 15.2
click at [76, 170] on div "Dawid Chruszcz Kaimug Home News Audits Berichte Veranstaltungen Library Kurse P…" at bounding box center [322, 153] width 644 height 306
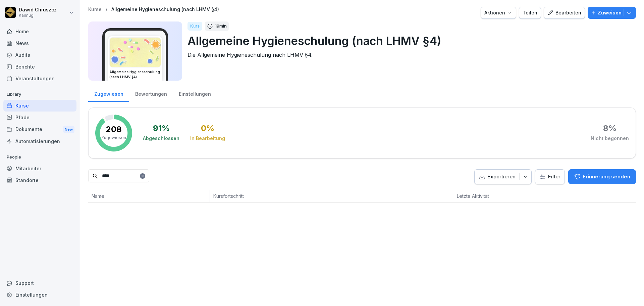
drag, startPoint x: 113, startPoint y: 173, endPoint x: 84, endPoint y: 159, distance: 32.6
click at [81, 163] on div "Kurse / Allgemeine Hygieneschulung (nach LHMV §4) Aktionen Teilen Bearbeiten Zu…" at bounding box center [362, 104] width 564 height 209
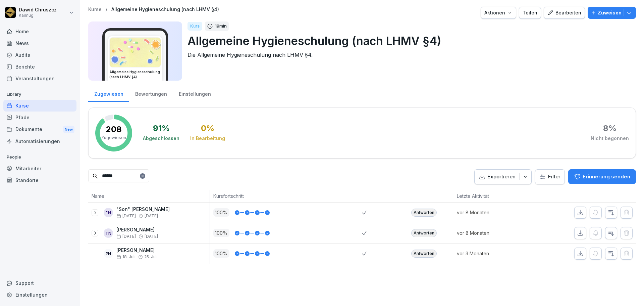
type input "******"
click at [604, 9] on p "Zuweisen" at bounding box center [610, 12] width 24 height 7
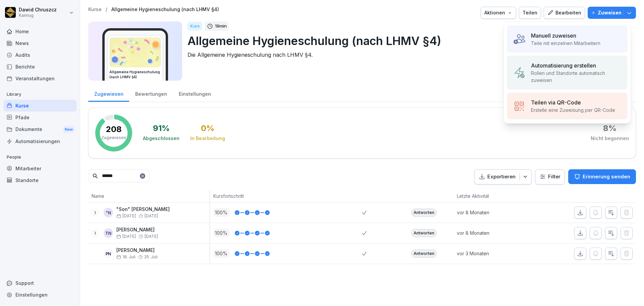
click at [597, 35] on div "Manuell zuweisen" at bounding box center [565, 36] width 69 height 8
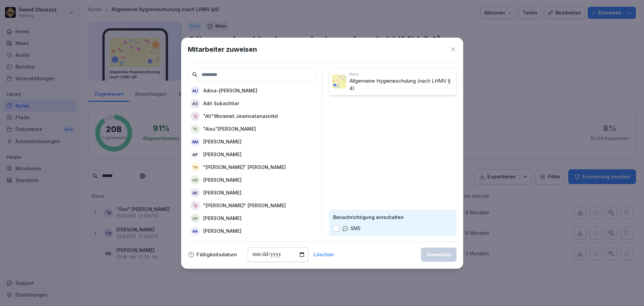
drag, startPoint x: 236, startPoint y: 75, endPoint x: 226, endPoint y: 76, distance: 10.1
click at [228, 76] on input at bounding box center [251, 74] width 127 height 13
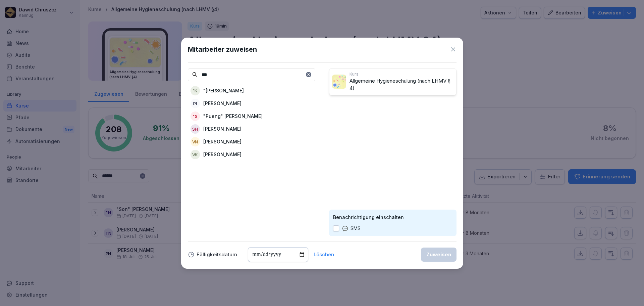
type input "***"
click at [235, 143] on p "[PERSON_NAME] [PERSON_NAME]" at bounding box center [222, 141] width 38 height 7
click at [298, 254] on input "date" at bounding box center [278, 254] width 60 height 15
type input "**********"
drag, startPoint x: 430, startPoint y: 257, endPoint x: 462, endPoint y: 286, distance: 43.0
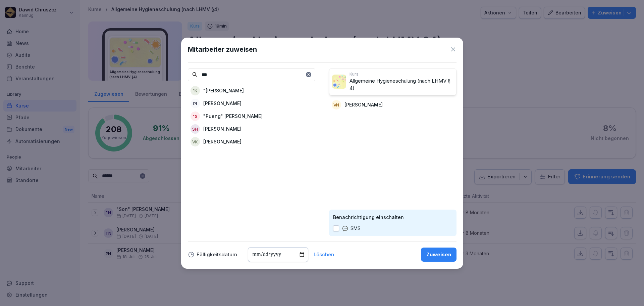
click at [431, 257] on div "Zuweisen" at bounding box center [438, 254] width 25 height 7
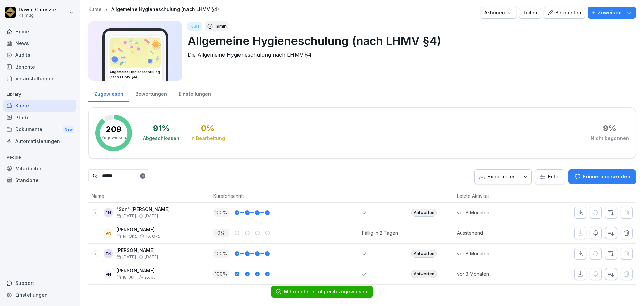
click at [594, 232] on button "button" at bounding box center [596, 233] width 12 height 12
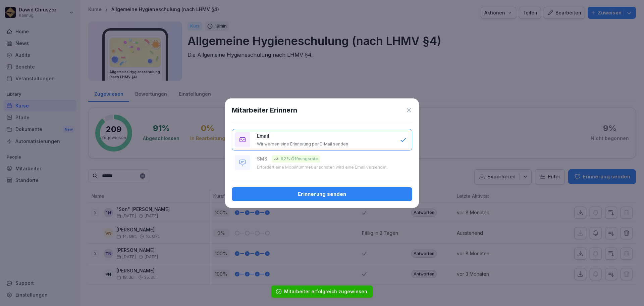
drag, startPoint x: 385, startPoint y: 193, endPoint x: 637, endPoint y: 183, distance: 252.8
click at [386, 193] on div "Erinnerung senden" at bounding box center [322, 193] width 170 height 7
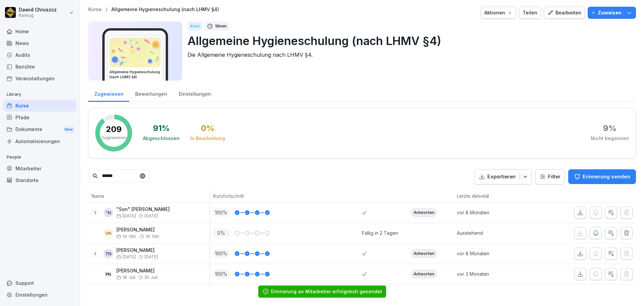
drag, startPoint x: 132, startPoint y: 174, endPoint x: 31, endPoint y: 176, distance: 100.7
click at [31, 176] on div "Dawid Chruszcz Kaimug Home News Audits Berichte Veranstaltungen Library Kurse P…" at bounding box center [322, 153] width 644 height 306
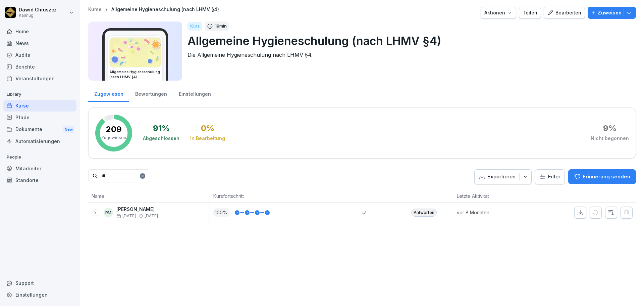
type input "*"
type input "******"
click at [602, 14] on p "Zuweisen" at bounding box center [610, 12] width 24 height 7
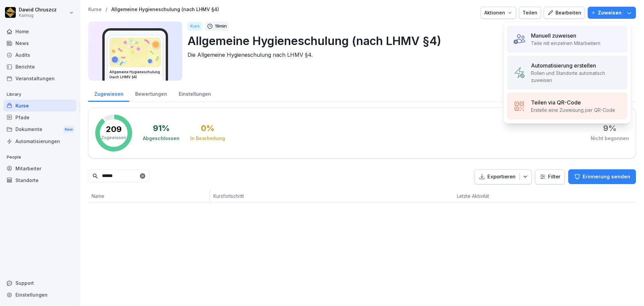
click at [592, 38] on div "Manuell zuweisen" at bounding box center [565, 36] width 69 height 8
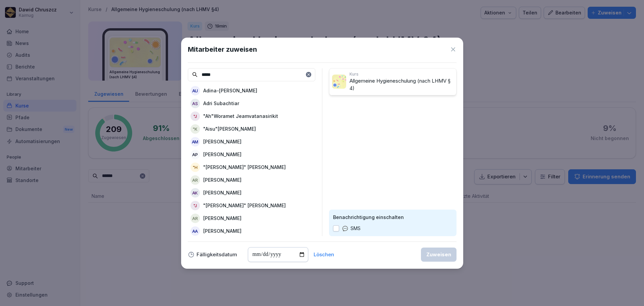
type input "******"
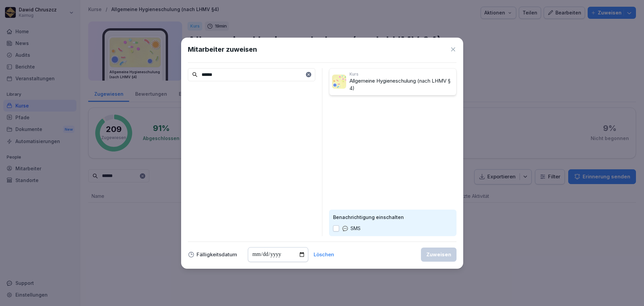
drag, startPoint x: 206, startPoint y: 75, endPoint x: 190, endPoint y: 74, distance: 16.1
click at [190, 74] on input "******" at bounding box center [251, 74] width 127 height 13
type input "*****"
click at [212, 90] on p "[PERSON_NAME]" at bounding box center [222, 90] width 38 height 7
click at [304, 253] on input "date" at bounding box center [278, 254] width 60 height 15
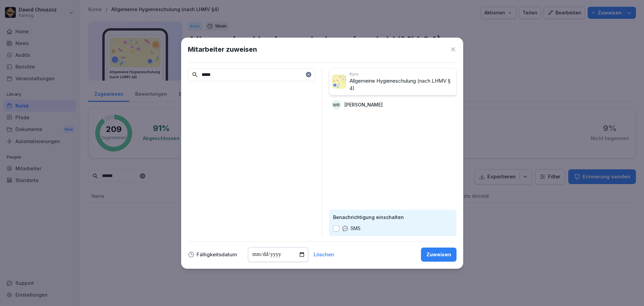
click at [300, 255] on input "date" at bounding box center [278, 254] width 60 height 15
type input "**********"
click at [436, 252] on div "Zuweisen" at bounding box center [438, 254] width 25 height 7
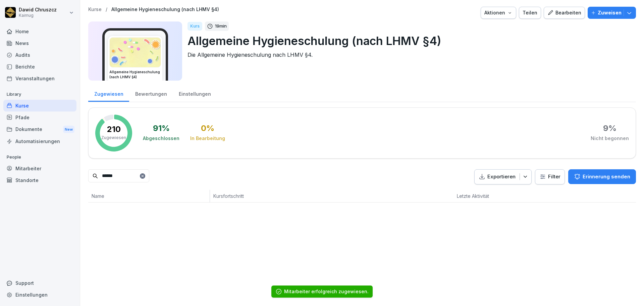
drag, startPoint x: 134, startPoint y: 174, endPoint x: 43, endPoint y: 166, distance: 91.3
click at [44, 174] on div "Dawid Chruszcz Kaimug Home News Audits Berichte Veranstaltungen Library Kurse P…" at bounding box center [322, 153] width 644 height 306
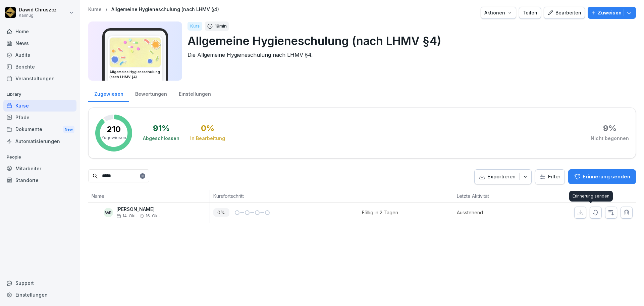
type input "*****"
click at [593, 210] on icon "button" at bounding box center [595, 212] width 7 height 7
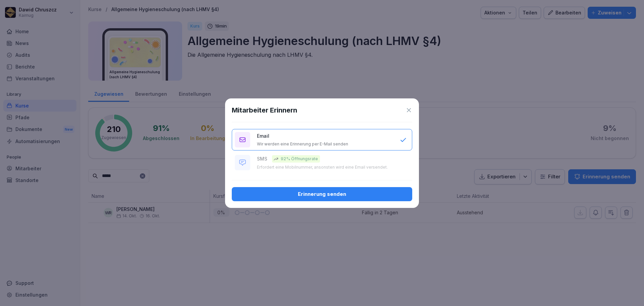
click at [380, 197] on div "Erinnerung senden" at bounding box center [322, 193] width 170 height 7
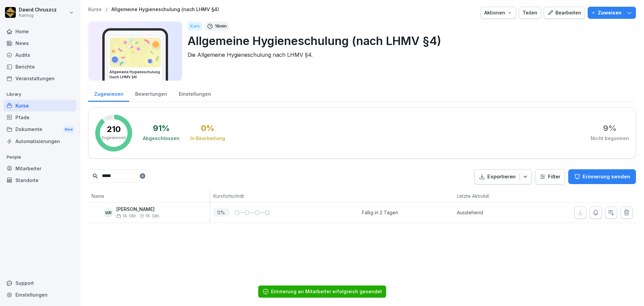
click at [145, 177] on icon at bounding box center [143, 176] width 4 height 4
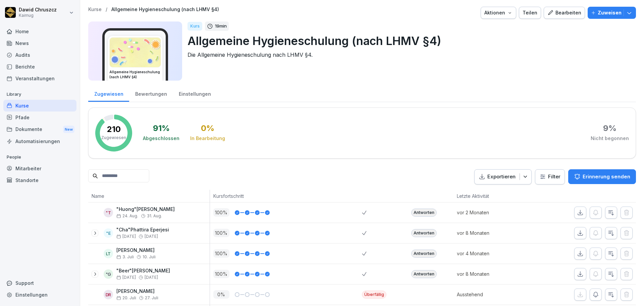
click at [122, 173] on input at bounding box center [118, 175] width 61 height 13
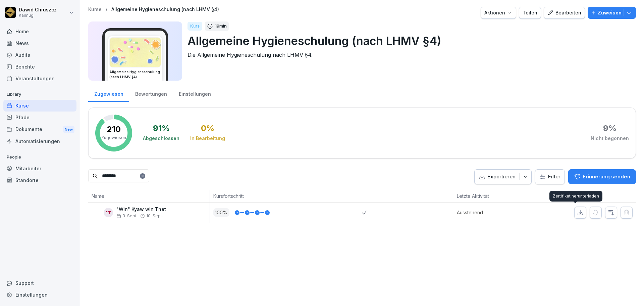
type input "********"
click at [578, 212] on icon "button" at bounding box center [580, 212] width 7 height 7
click at [284, 234] on div "Kurse / Allgemeine Hygieneschulung (nach LHMV §4) Aktionen Teilen Bearbeiten Zu…" at bounding box center [362, 153] width 564 height 306
click at [145, 176] on icon at bounding box center [143, 176] width 4 height 4
click at [146, 175] on input at bounding box center [118, 175] width 61 height 13
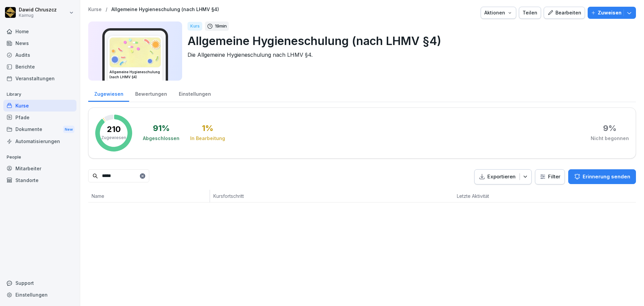
type input "*****"
click at [604, 12] on p "Zuweisen" at bounding box center [610, 12] width 24 height 7
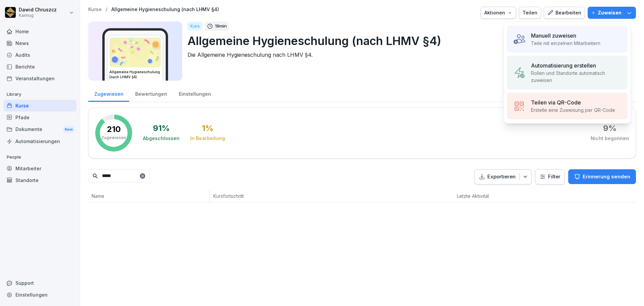
click at [589, 33] on div "Manuell zuweisen" at bounding box center [565, 36] width 69 height 8
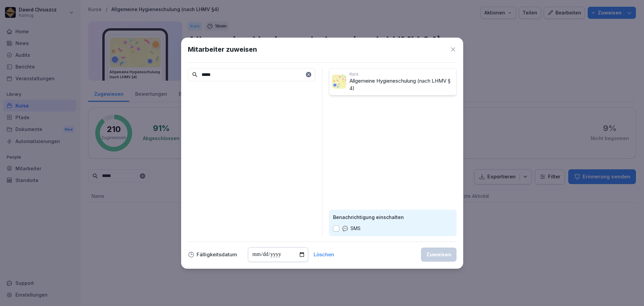
drag, startPoint x: 240, startPoint y: 74, endPoint x: 189, endPoint y: 73, distance: 51.7
click at [189, 73] on input "*****" at bounding box center [251, 74] width 127 height 13
type input "*****"
click at [452, 50] on icon at bounding box center [453, 49] width 7 height 7
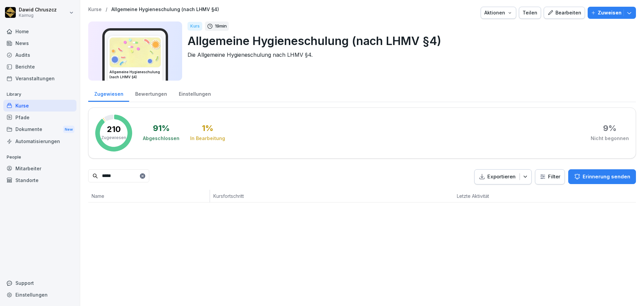
click at [53, 172] on div "Mitarbeiter" at bounding box center [39, 168] width 73 height 12
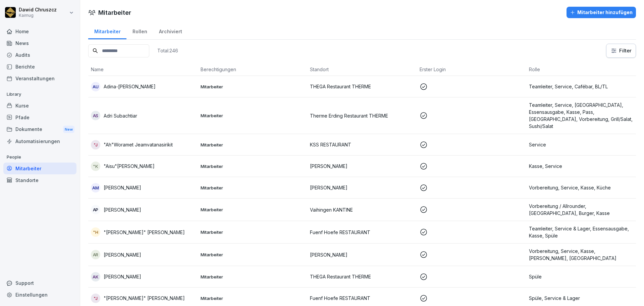
click at [581, 13] on div "Mitarbeiter hinzufügen" at bounding box center [601, 12] width 63 height 7
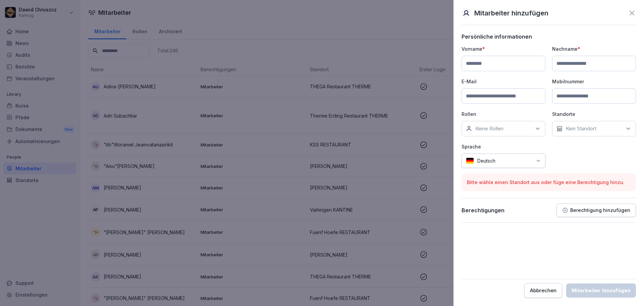
click at [510, 67] on input at bounding box center [504, 63] width 84 height 15
type input "*****"
click at [560, 64] on input at bounding box center [594, 63] width 84 height 15
type input "*********"
click at [507, 98] on input at bounding box center [504, 95] width 84 height 15
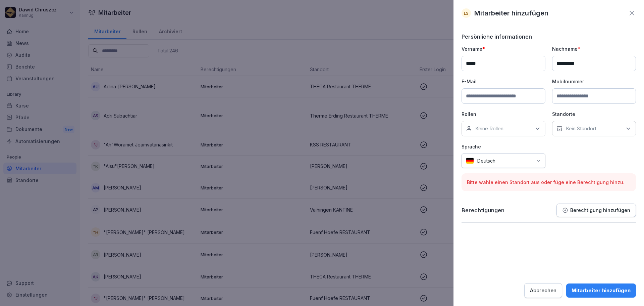
paste input "**********"
type input "**********"
click at [500, 123] on div "Keine Rollen" at bounding box center [504, 128] width 84 height 15
click at [487, 144] on input at bounding box center [505, 144] width 87 height 13
drag, startPoint x: 490, startPoint y: 145, endPoint x: 433, endPoint y: 147, distance: 57.4
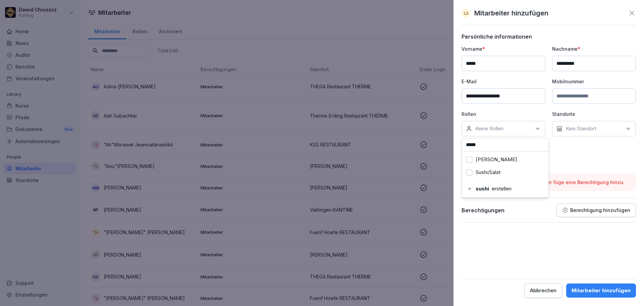
click at [433, 147] on body "Dawid Chruszcz Kaimug Home News Audits Berichte Veranstaltungen Library Kurse P…" at bounding box center [322, 153] width 644 height 306
type input "*******"
click at [483, 158] on label "Service" at bounding box center [484, 159] width 17 height 6
click at [591, 132] on div "Kein Standort" at bounding box center [594, 128] width 84 height 15
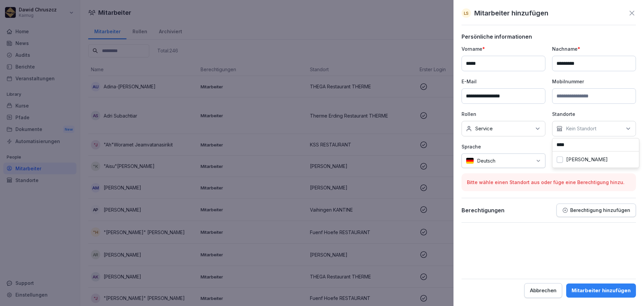
type input "****"
click at [578, 155] on div "[PERSON_NAME]" at bounding box center [595, 159] width 83 height 13
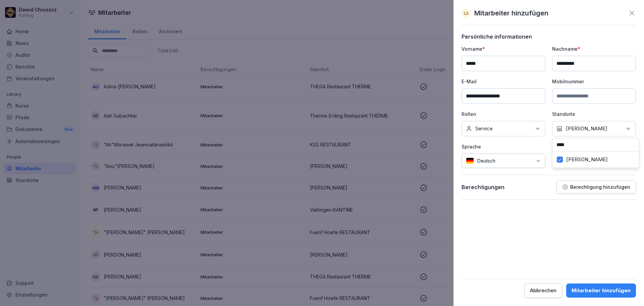
click at [559, 233] on form "**********" at bounding box center [549, 165] width 174 height 264
click at [611, 292] on div "Mitarbeiter hinzufügen" at bounding box center [601, 289] width 59 height 7
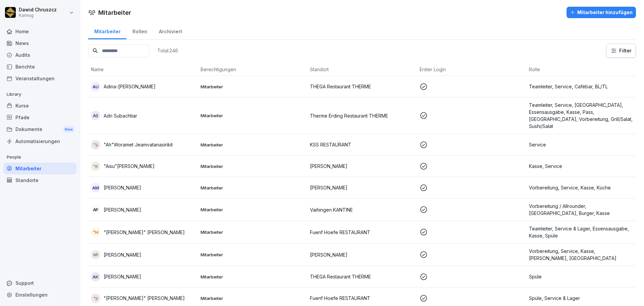
click at [42, 105] on div "Kurse" at bounding box center [39, 106] width 73 height 12
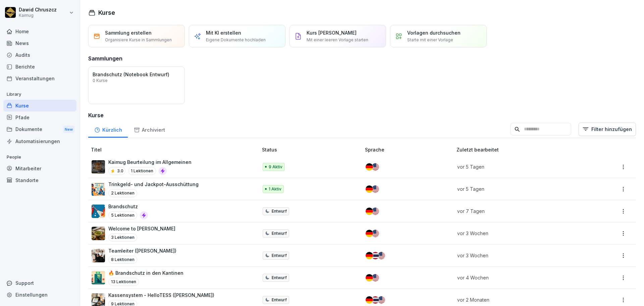
click at [531, 128] on input at bounding box center [540, 129] width 61 height 13
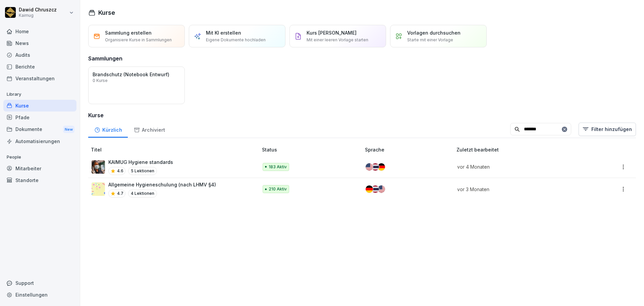
type input "*******"
click at [199, 190] on div "4.7 4 Lektionen" at bounding box center [162, 193] width 108 height 8
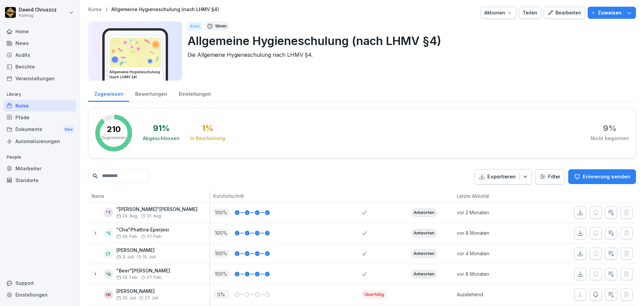
click at [132, 177] on input at bounding box center [118, 175] width 61 height 13
click at [610, 12] on p "Zuweisen" at bounding box center [610, 12] width 24 height 7
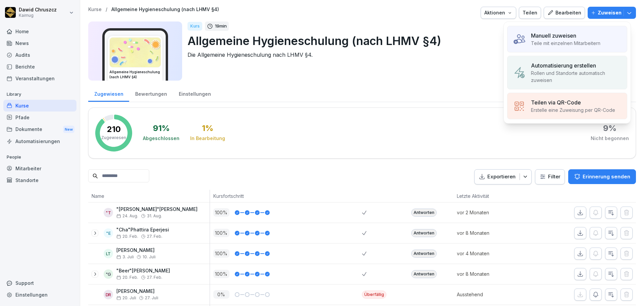
click at [583, 38] on div "Manuell zuweisen" at bounding box center [565, 36] width 69 height 8
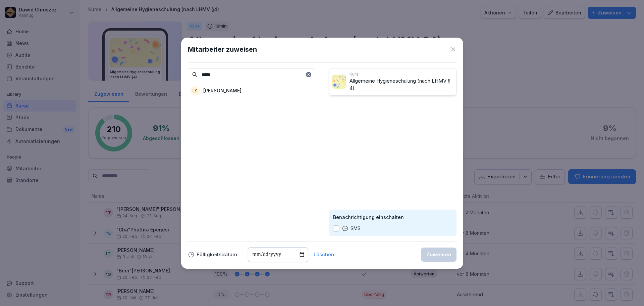
type input "*****"
click at [240, 87] on p "[PERSON_NAME]" at bounding box center [222, 90] width 38 height 7
click at [299, 254] on input "date" at bounding box center [278, 254] width 60 height 15
type input "**********"
click at [445, 258] on button "Zuweisen" at bounding box center [439, 254] width 36 height 14
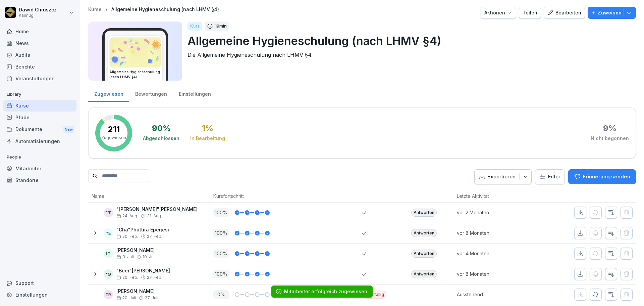
click at [26, 103] on div "Kurse" at bounding box center [39, 106] width 73 height 12
click at [26, 104] on div "Kurse" at bounding box center [39, 106] width 73 height 12
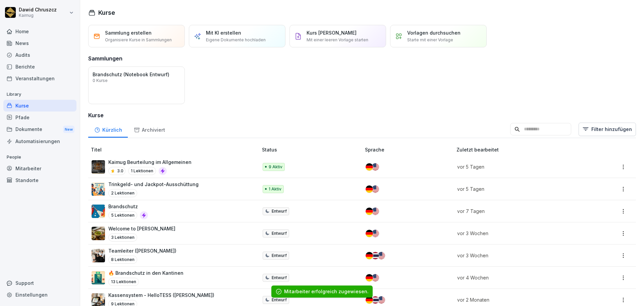
click at [510, 133] on input at bounding box center [540, 129] width 61 height 13
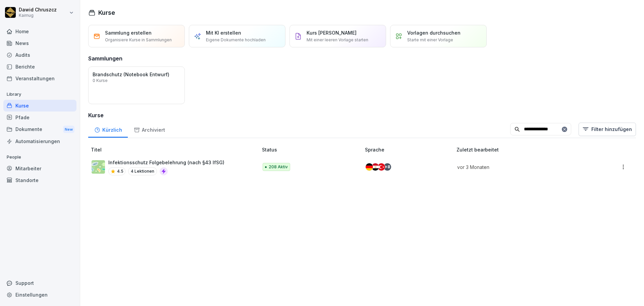
type input "**********"
click at [181, 166] on div "Infektionsschutz Folgebelehrung (nach §43 IfSG) 4.5 4 Lektionen" at bounding box center [166, 167] width 116 height 16
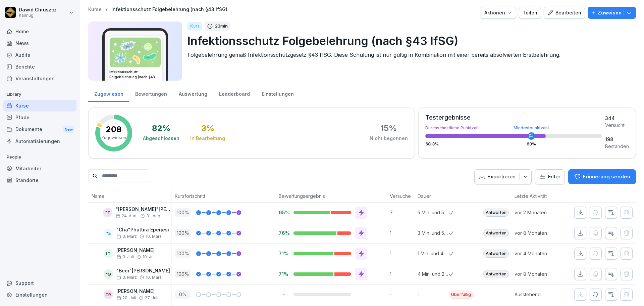
click at [599, 12] on p "Zuweisen" at bounding box center [610, 12] width 24 height 7
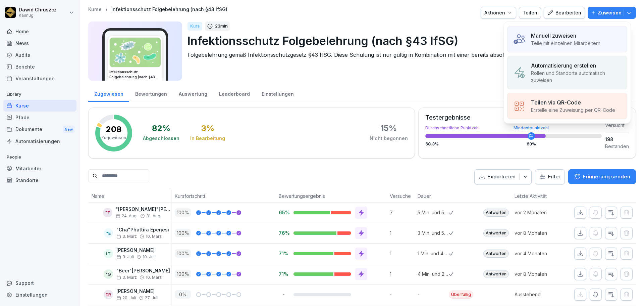
click at [596, 31] on div "Manuell zuweisen Teile mit einzelnen Mitarbeitern" at bounding box center [567, 39] width 120 height 26
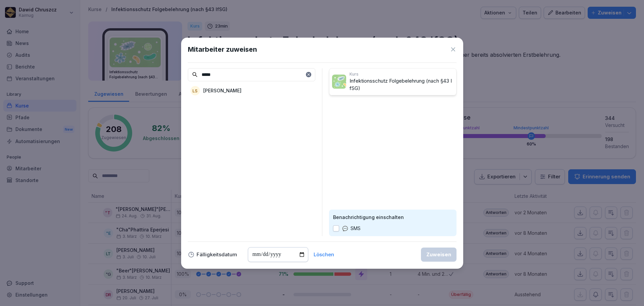
type input "*****"
click at [221, 92] on p "[PERSON_NAME]" at bounding box center [222, 90] width 38 height 7
click at [301, 254] on input "date" at bounding box center [278, 254] width 60 height 15
type input "**********"
click at [392, 255] on div "**********" at bounding box center [322, 254] width 269 height 15
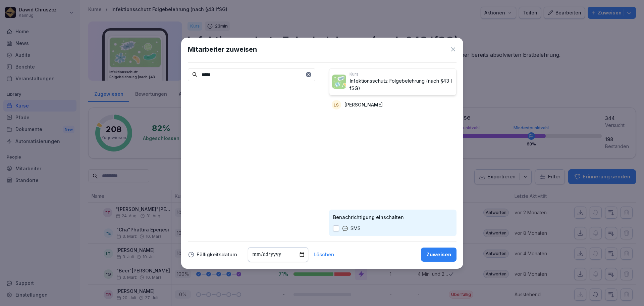
click at [438, 253] on div "Zuweisen" at bounding box center [438, 254] width 25 height 7
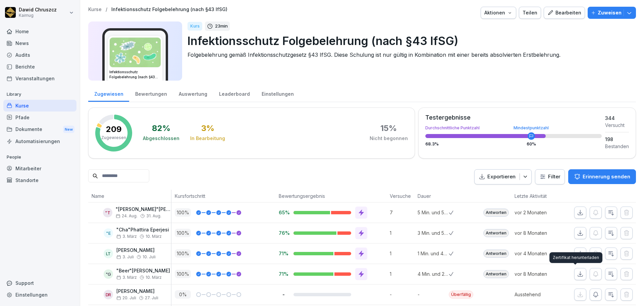
click at [39, 61] on div "Berichte" at bounding box center [39, 67] width 73 height 12
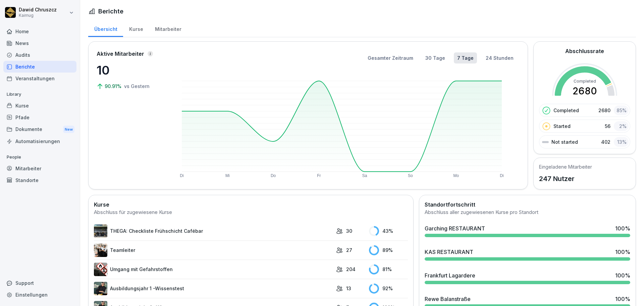
click at [31, 48] on div "News" at bounding box center [39, 43] width 73 height 12
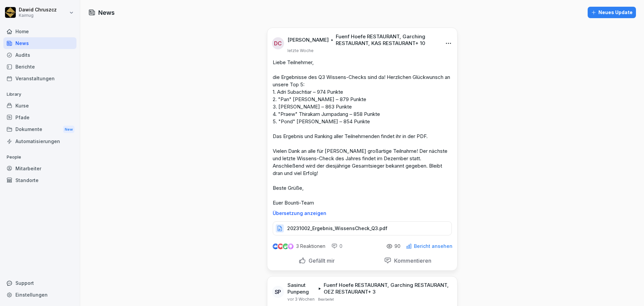
click at [26, 36] on div "Home" at bounding box center [39, 31] width 73 height 12
